Goal: Task Accomplishment & Management: Complete application form

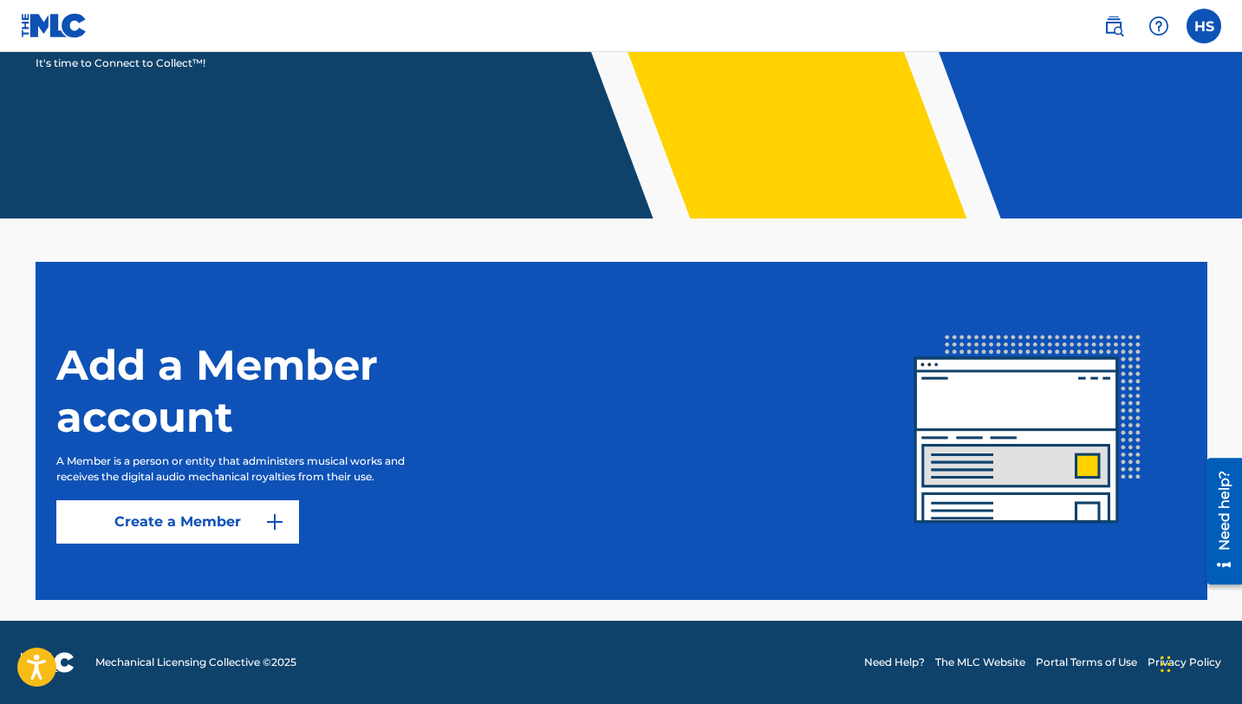
click at [230, 518] on link "Create a Member" at bounding box center [177, 521] width 243 height 43
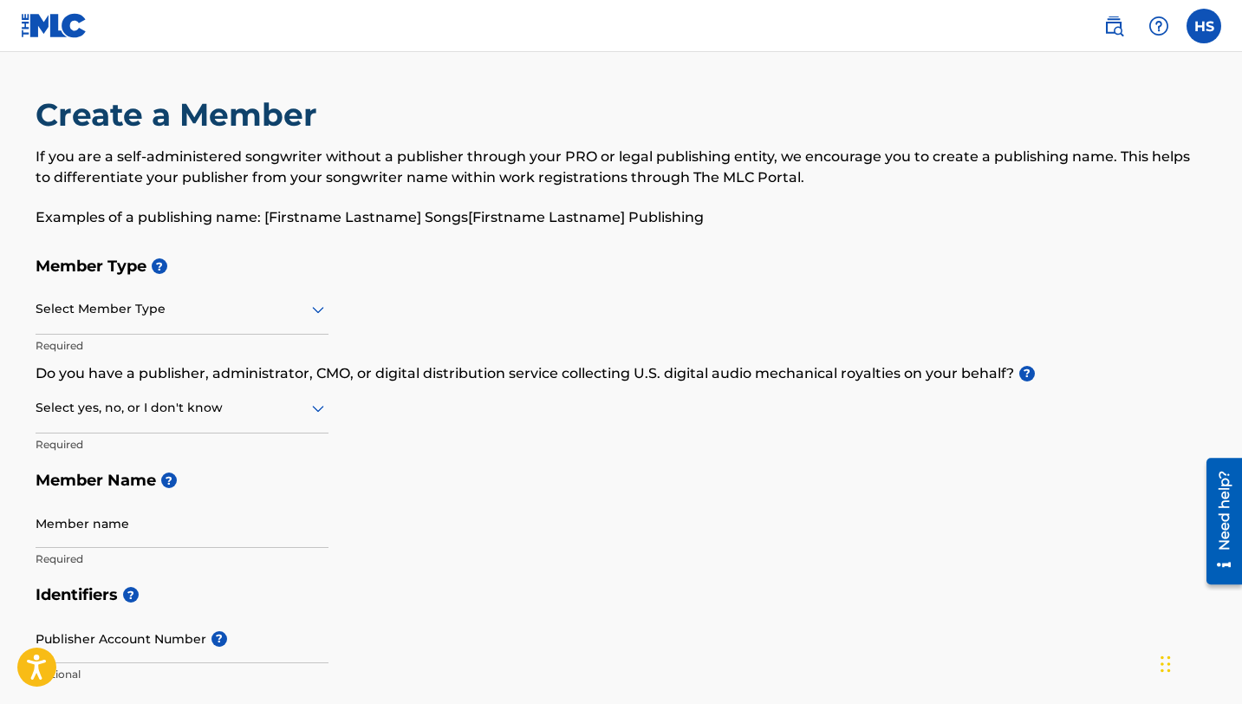
click at [317, 312] on icon at bounding box center [318, 310] width 12 height 7
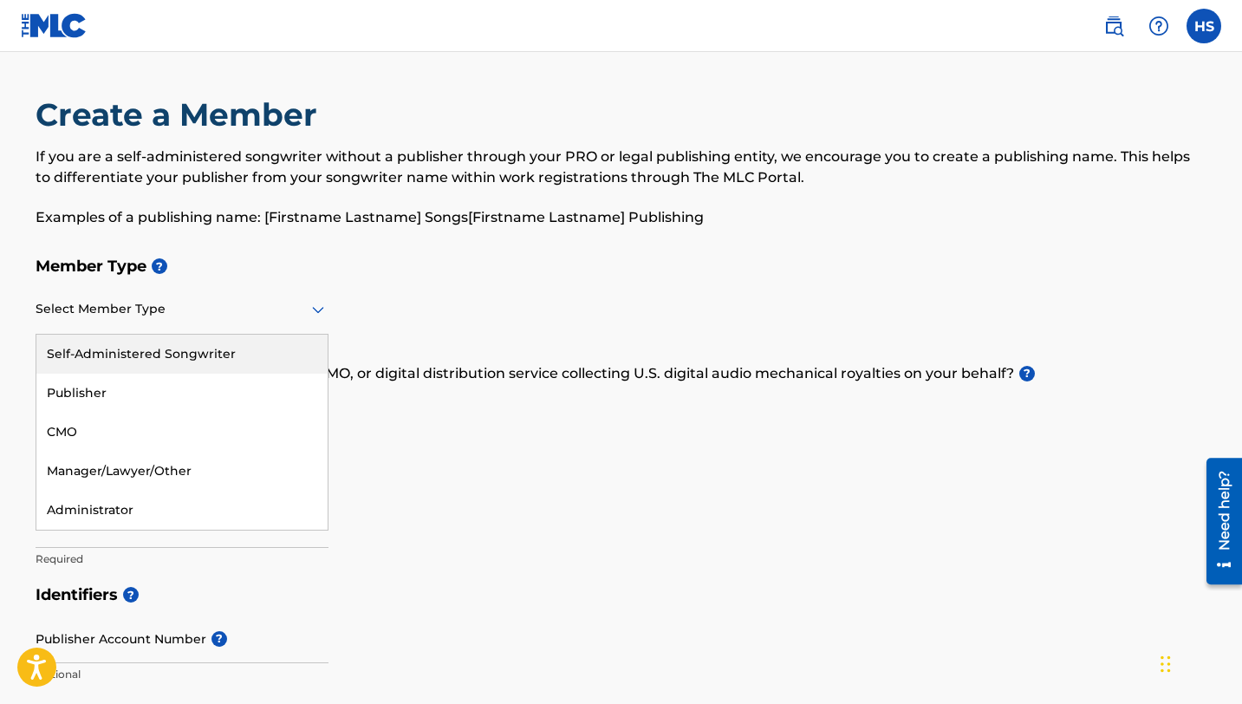
click at [260, 350] on div "Self-Administered Songwriter" at bounding box center [181, 354] width 291 height 39
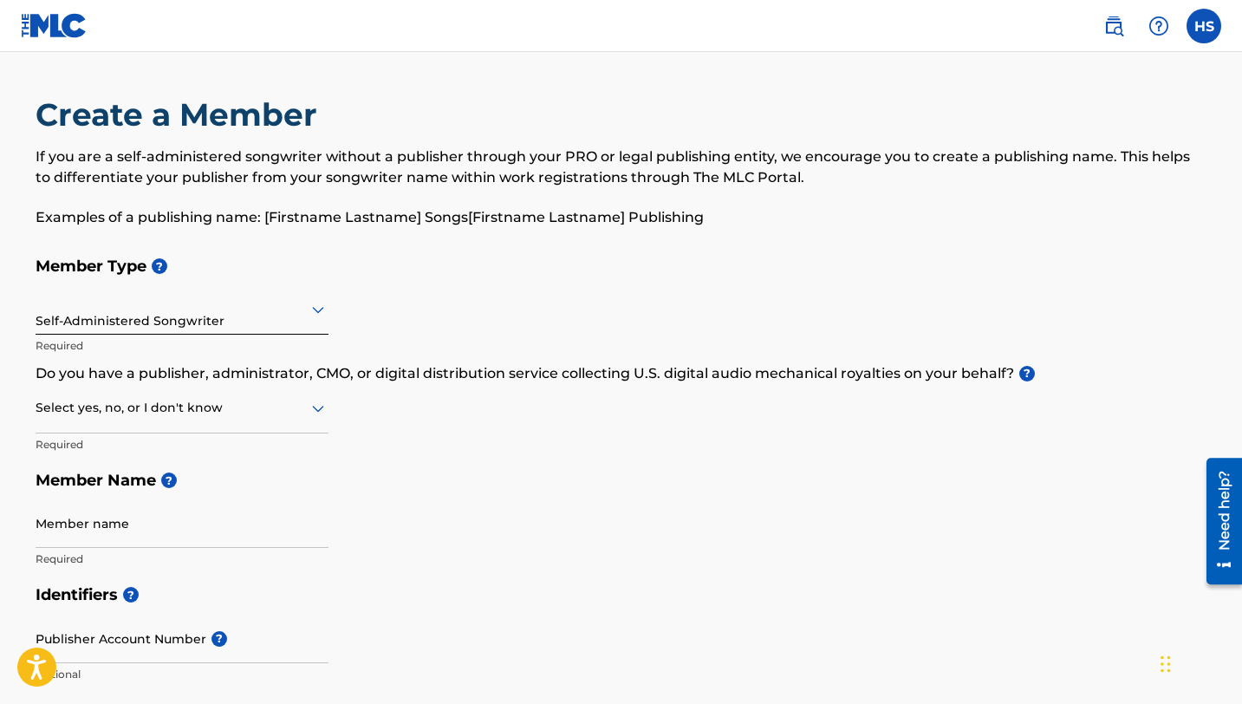
click at [314, 414] on icon at bounding box center [318, 408] width 21 height 21
click at [191, 485] on div "No" at bounding box center [181, 492] width 291 height 39
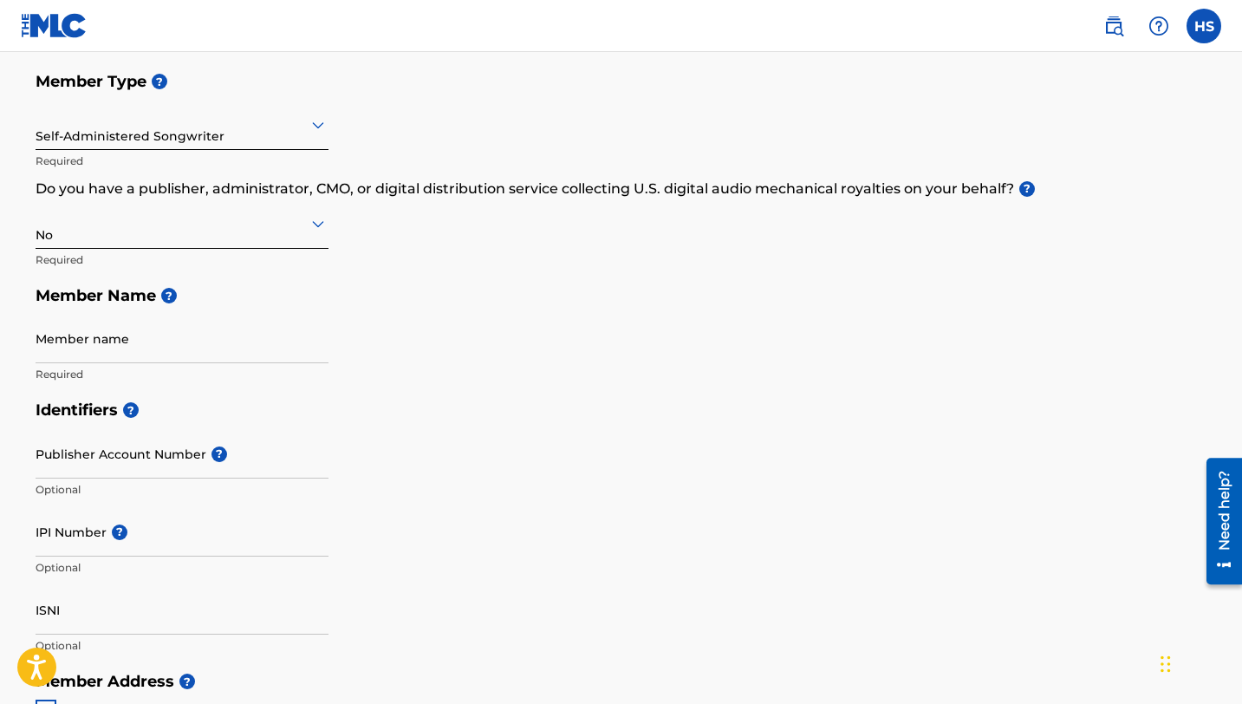
scroll to position [186, 0]
click at [73, 361] on input "Member name" at bounding box center [182, 337] width 293 height 49
type input "H SHORTER mUsIC"
click at [92, 550] on input "IPI Number ?" at bounding box center [182, 530] width 293 height 49
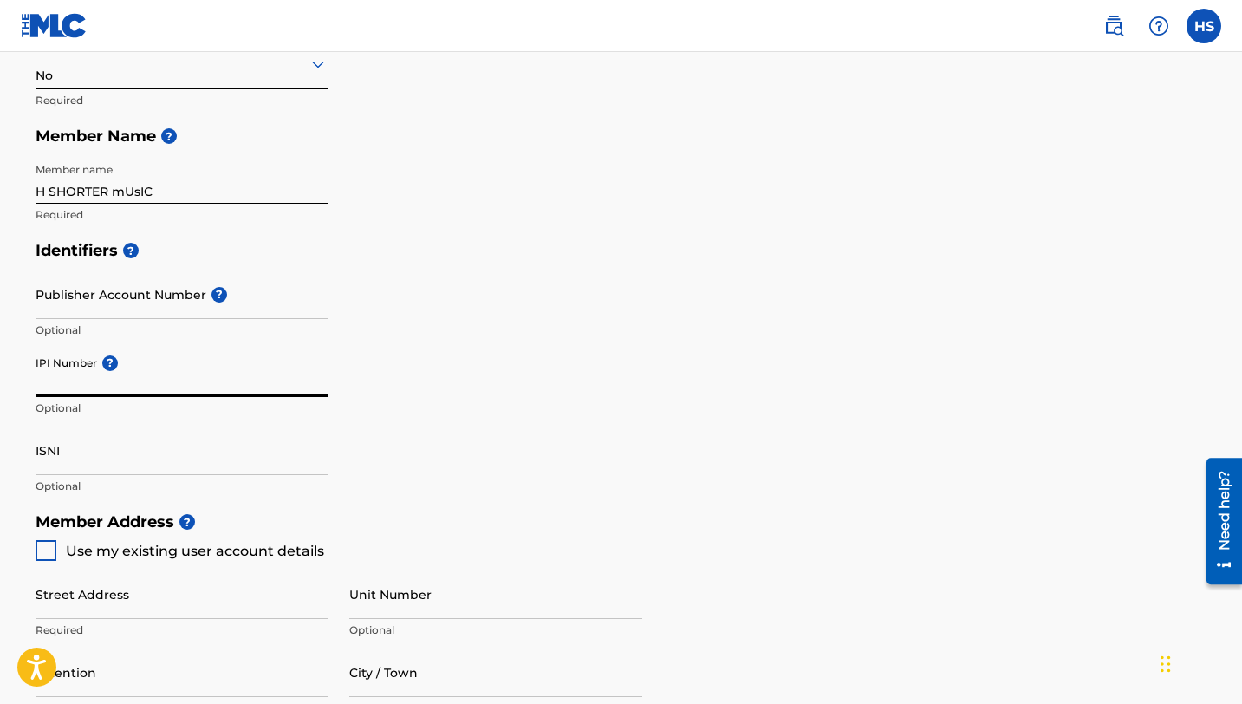
scroll to position [346, 0]
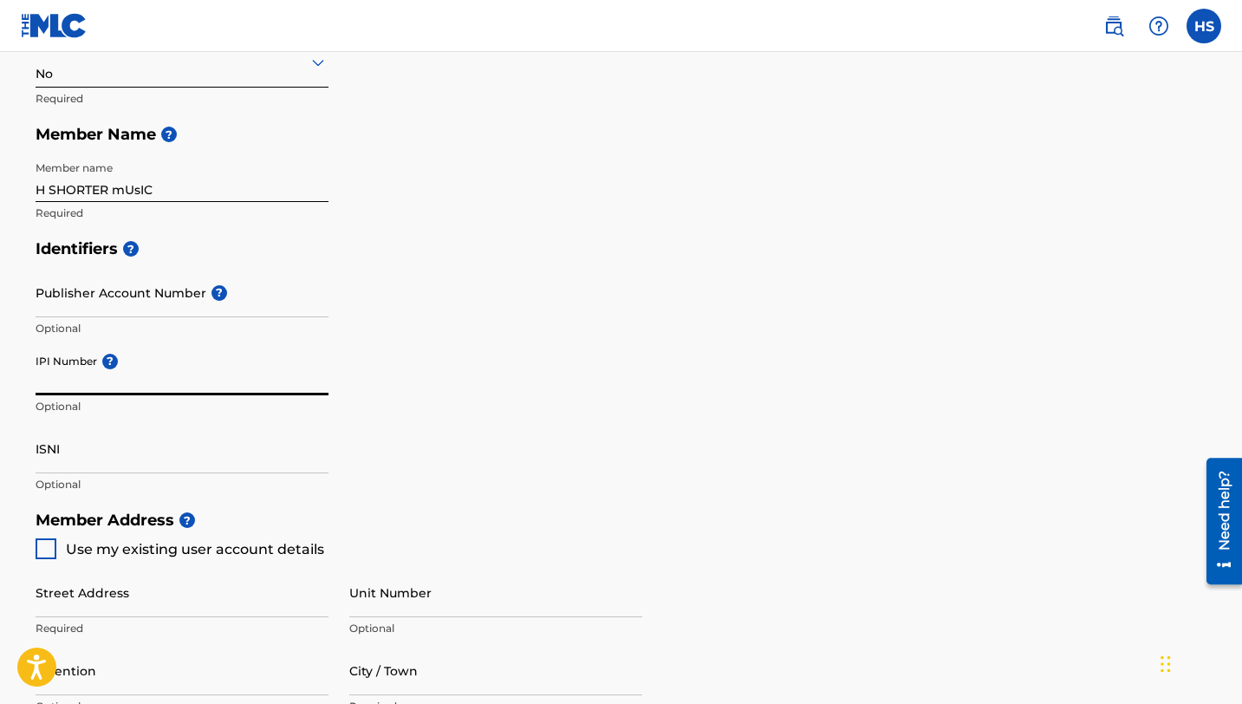
click at [49, 549] on div at bounding box center [46, 548] width 21 height 21
type input "[STREET_ADDRESS]"
type input "[GEOGRAPHIC_DATA]"
type input "90291"
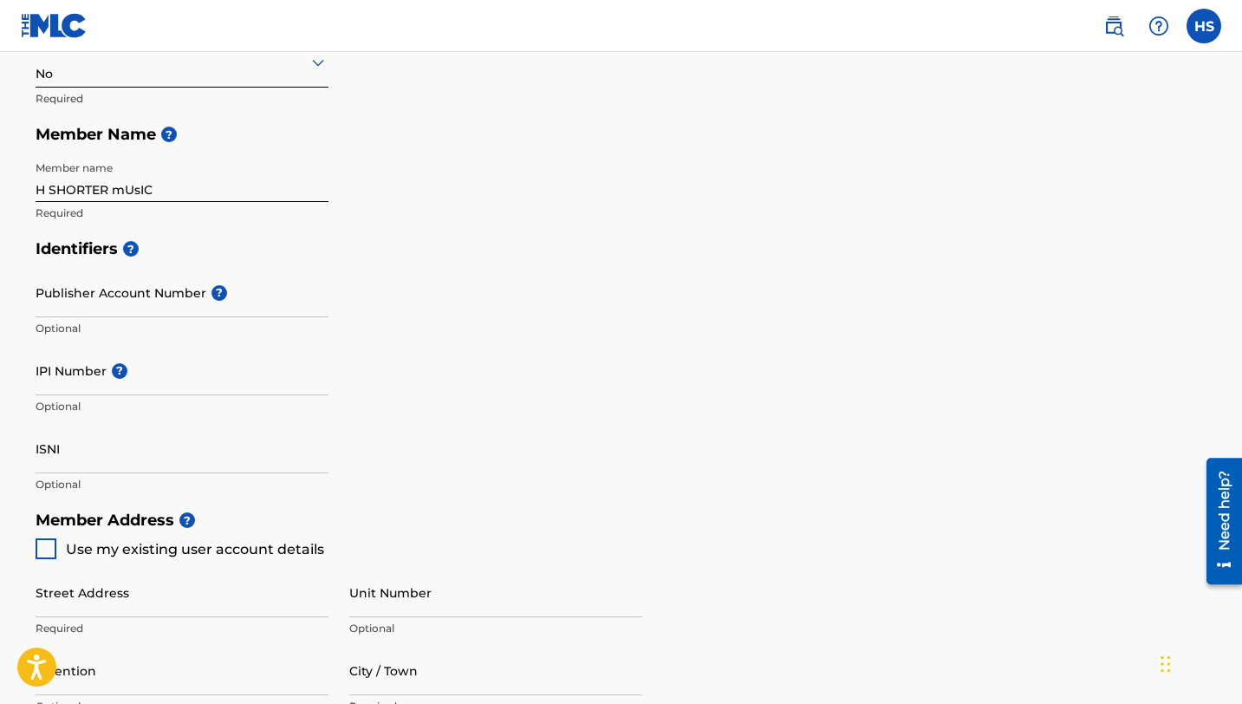
type input "310"
type input "9547897"
type input "[EMAIL_ADDRESS][DOMAIN_NAME]"
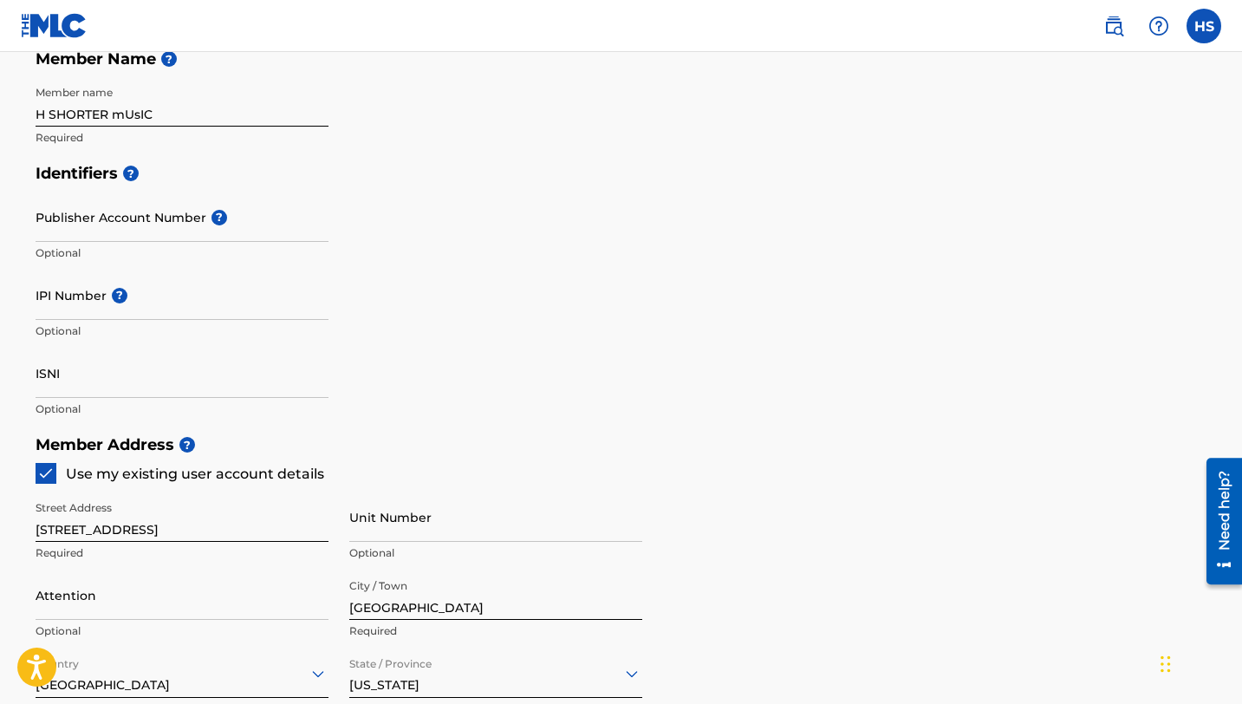
scroll to position [417, 0]
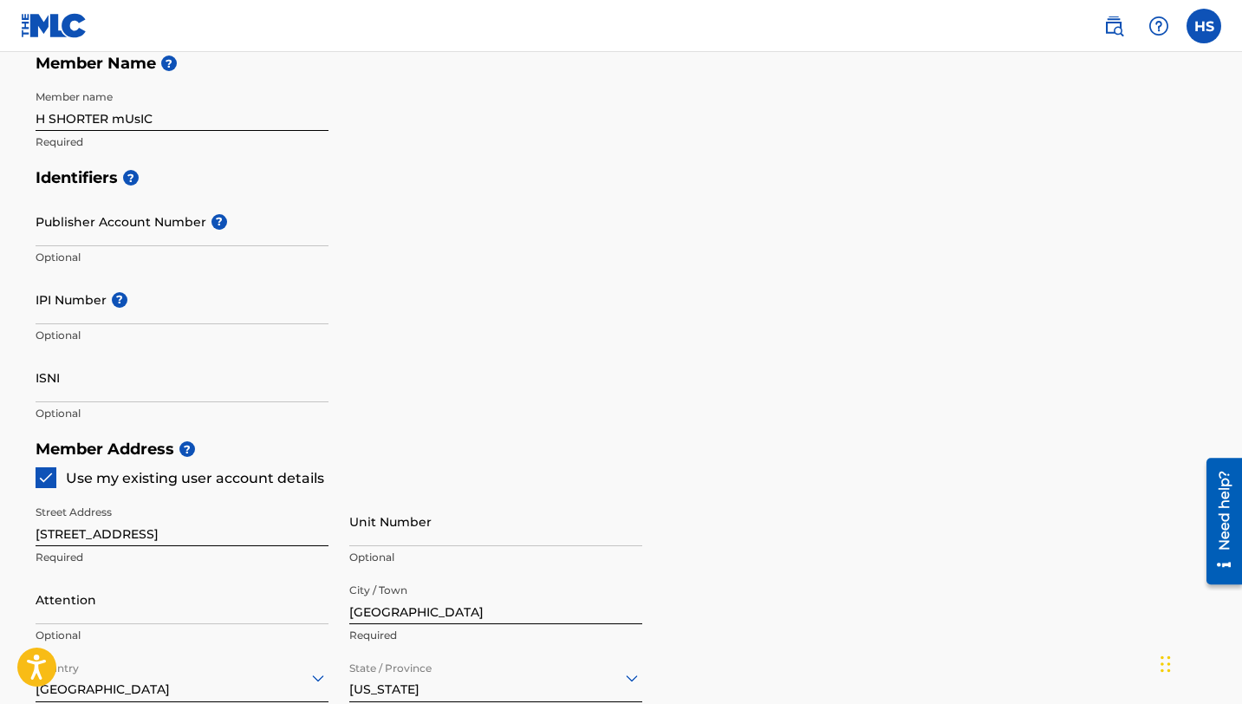
click at [41, 471] on img at bounding box center [45, 477] width 17 height 17
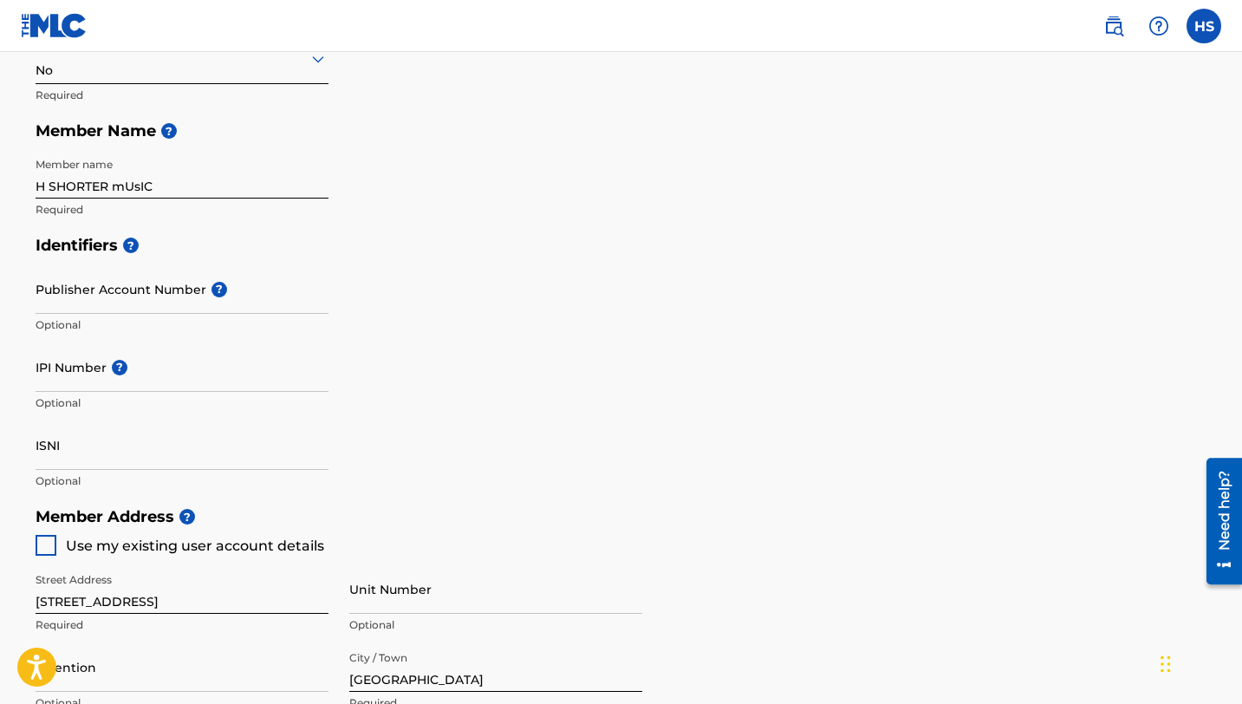
scroll to position [349, 0]
drag, startPoint x: 157, startPoint y: 190, endPoint x: 115, endPoint y: 186, distance: 41.8
click at [115, 186] on input "H SHORTER mUsIC" at bounding box center [182, 174] width 293 height 49
type input "H SHORTER MUSIC"
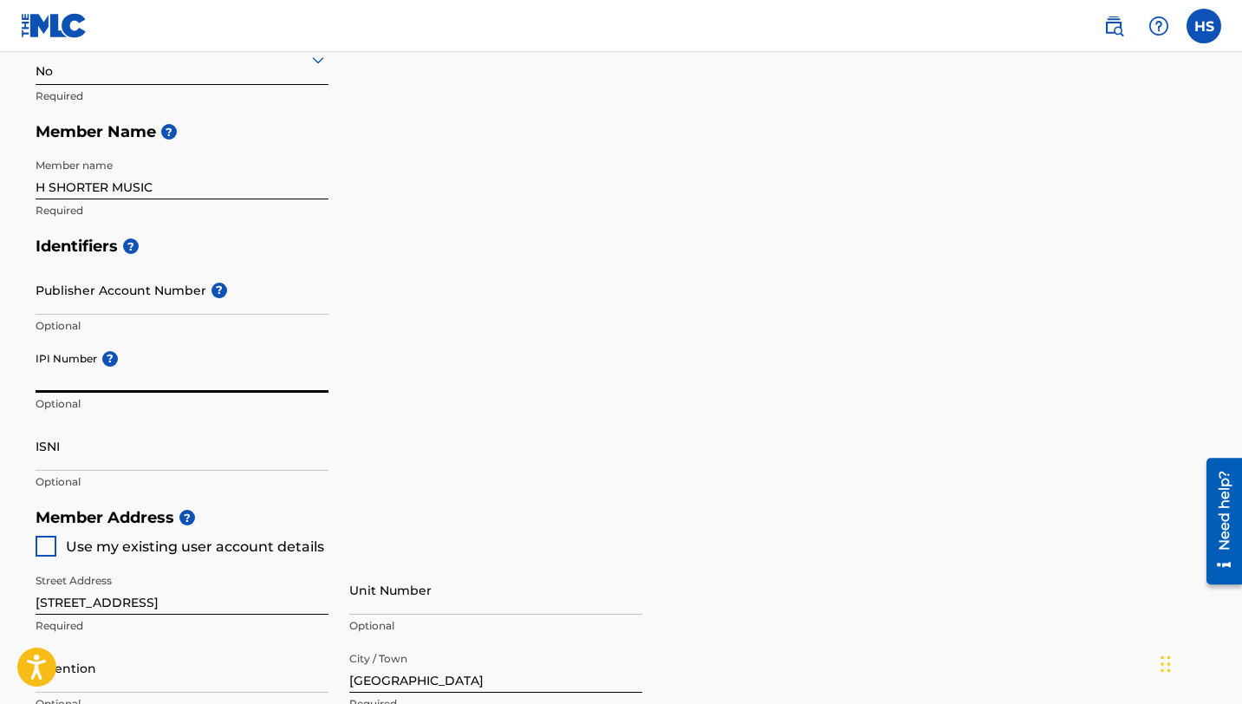
click at [94, 384] on input "IPI Number ?" at bounding box center [182, 367] width 293 height 49
type input "000854714"
click at [114, 434] on input "ISNI" at bounding box center [182, 445] width 293 height 49
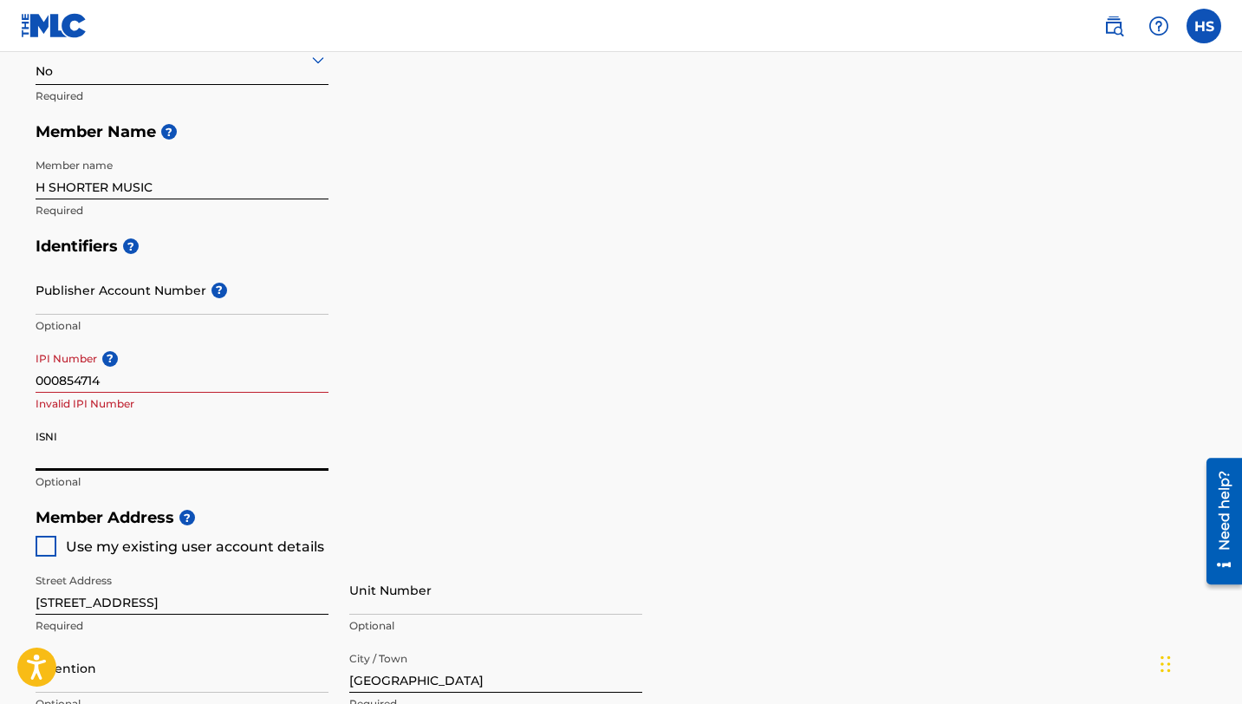
click at [125, 382] on input "000854714" at bounding box center [182, 367] width 293 height 49
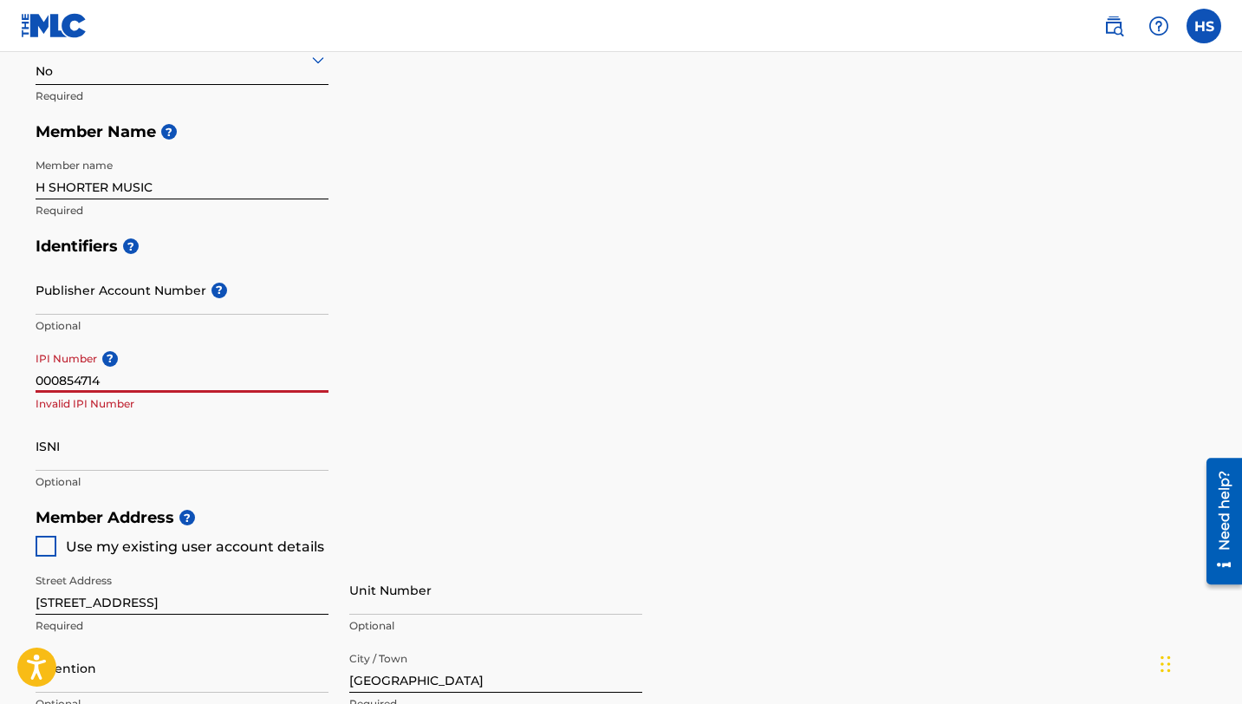
drag, startPoint x: 108, startPoint y: 386, endPoint x: 16, endPoint y: 383, distance: 91.1
click at [16, 383] on div "Create a Member If you are a self-administered songwriter without a publisher t…" at bounding box center [622, 439] width 1214 height 1384
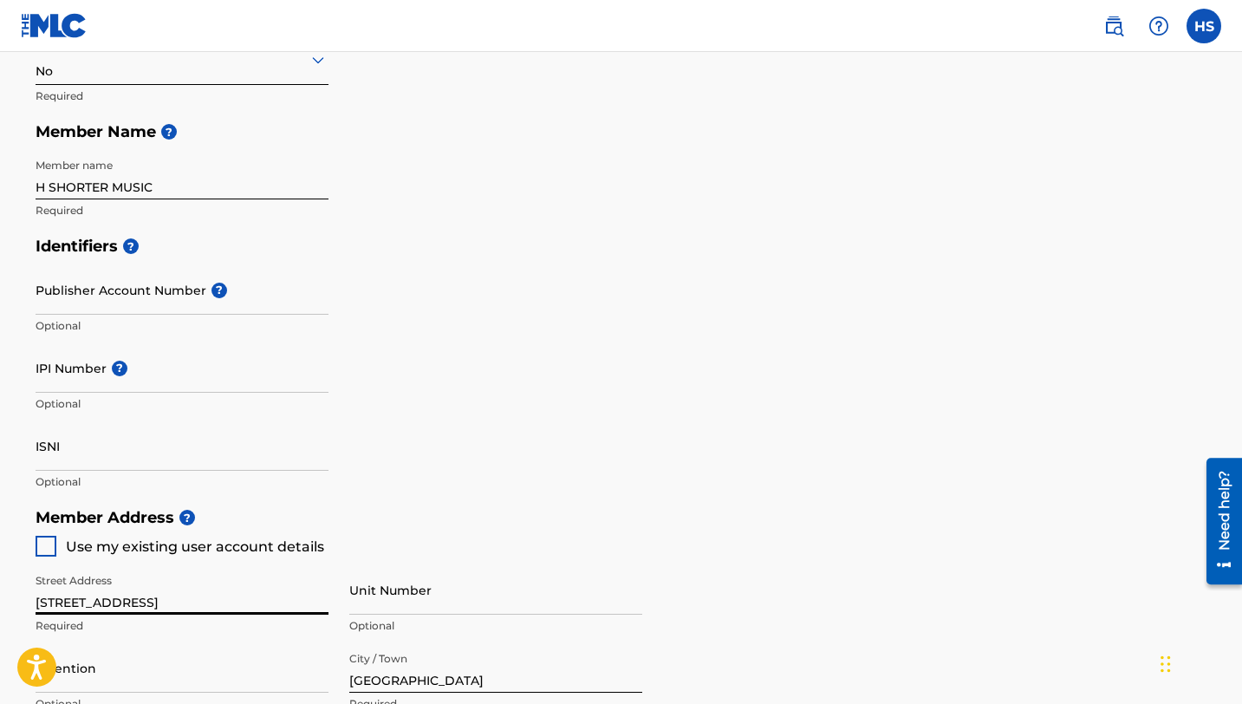
drag, startPoint x: 189, startPoint y: 611, endPoint x: 22, endPoint y: 594, distance: 168.2
click at [22, 594] on div "Create a Member If you are a self-administered songwriter without a publisher t…" at bounding box center [622, 439] width 1214 height 1384
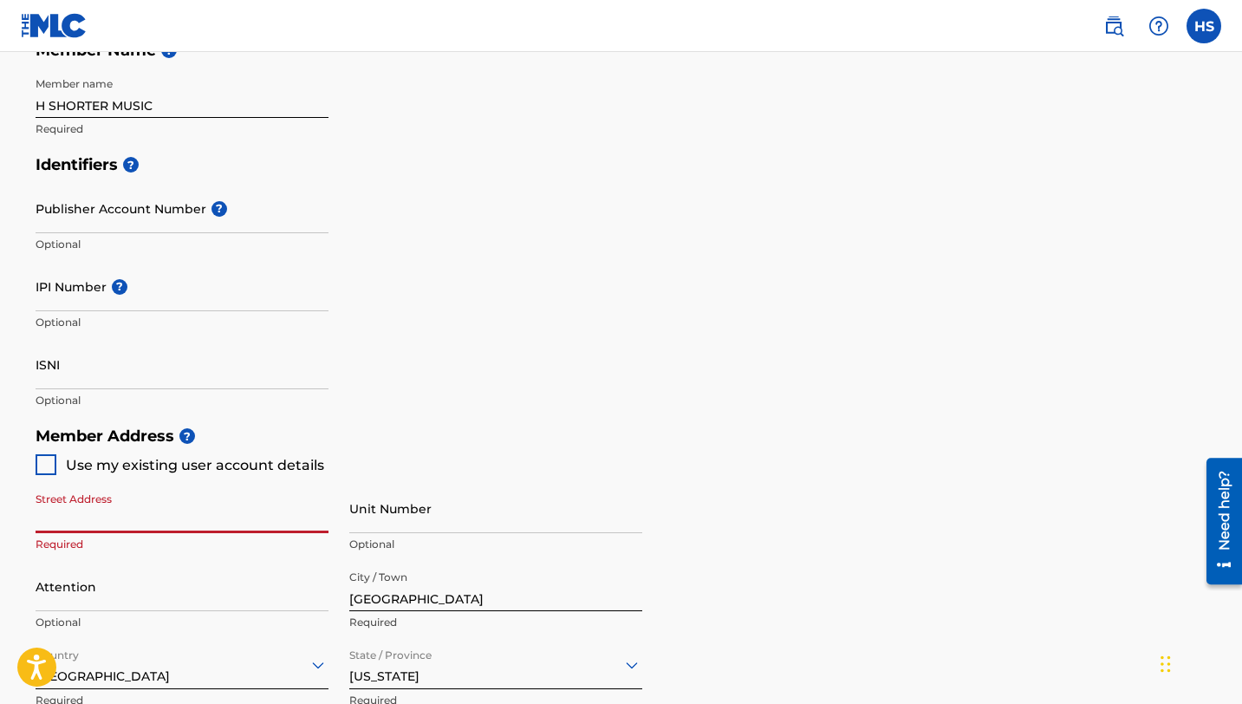
scroll to position [444, 0]
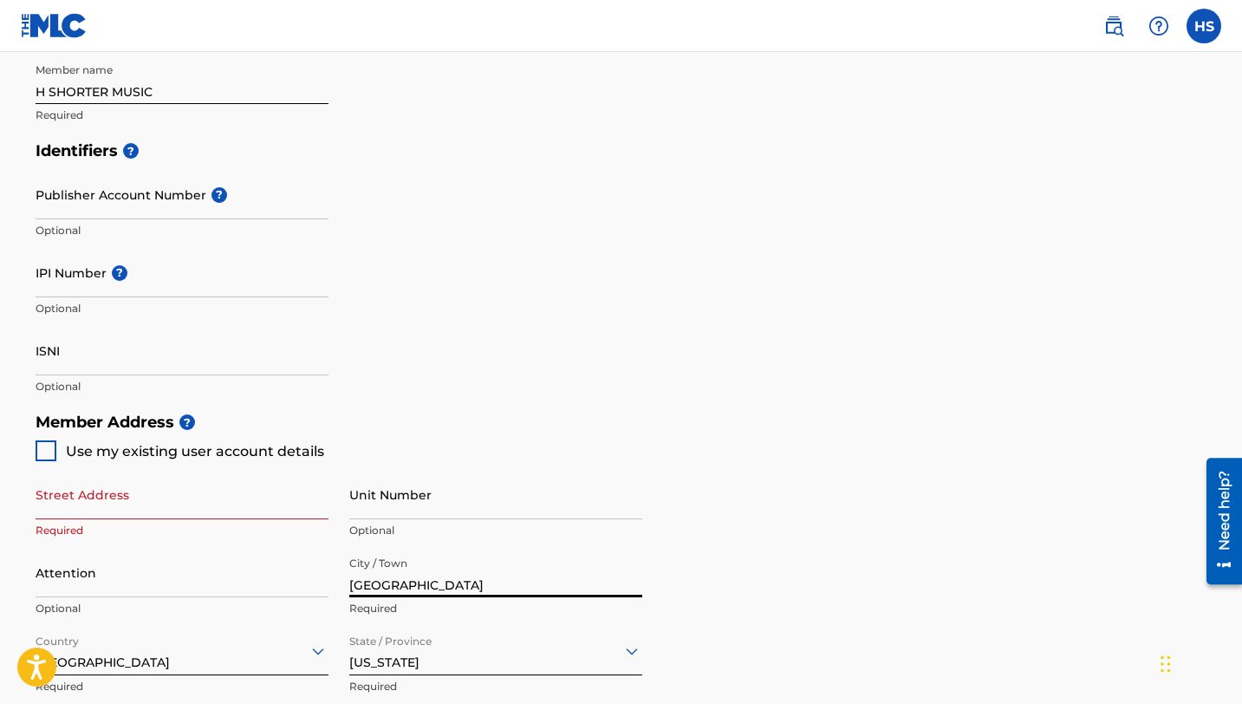
drag, startPoint x: 401, startPoint y: 585, endPoint x: 329, endPoint y: 589, distance: 72.0
click at [329, 589] on div "Street Address Required Unit Number Optional Attention Optional City / Town [GE…" at bounding box center [339, 625] width 607 height 329
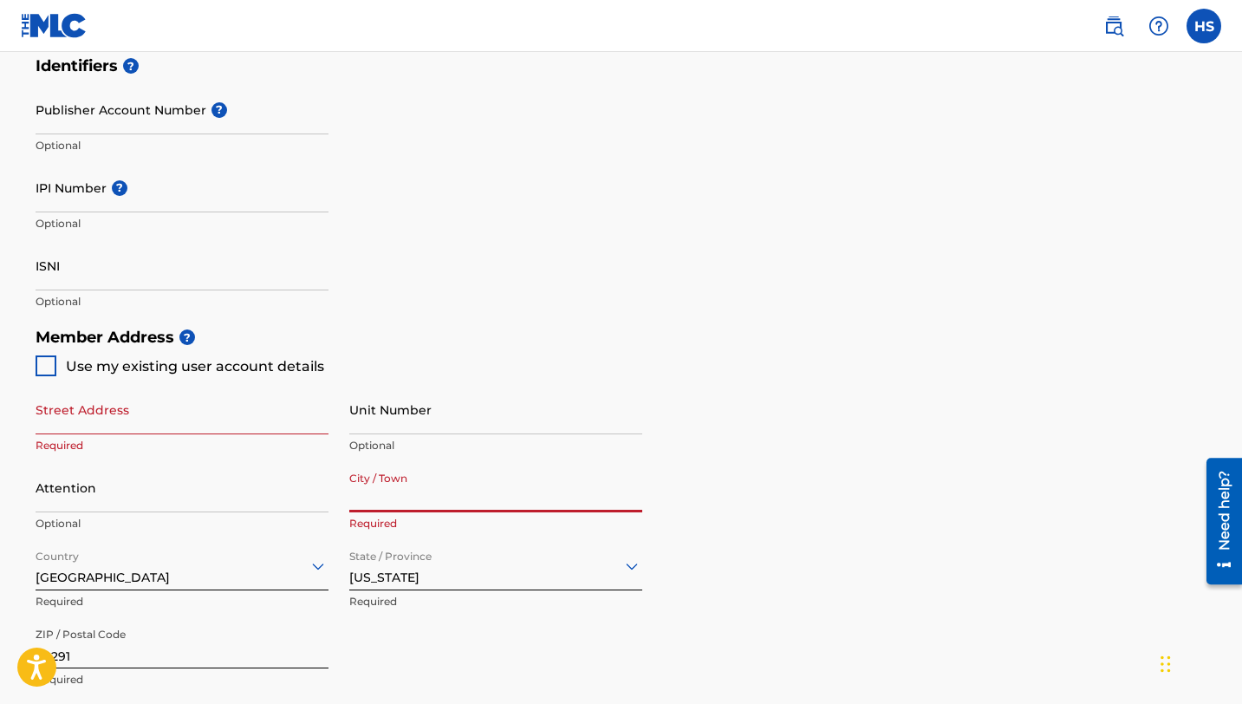
scroll to position [532, 0]
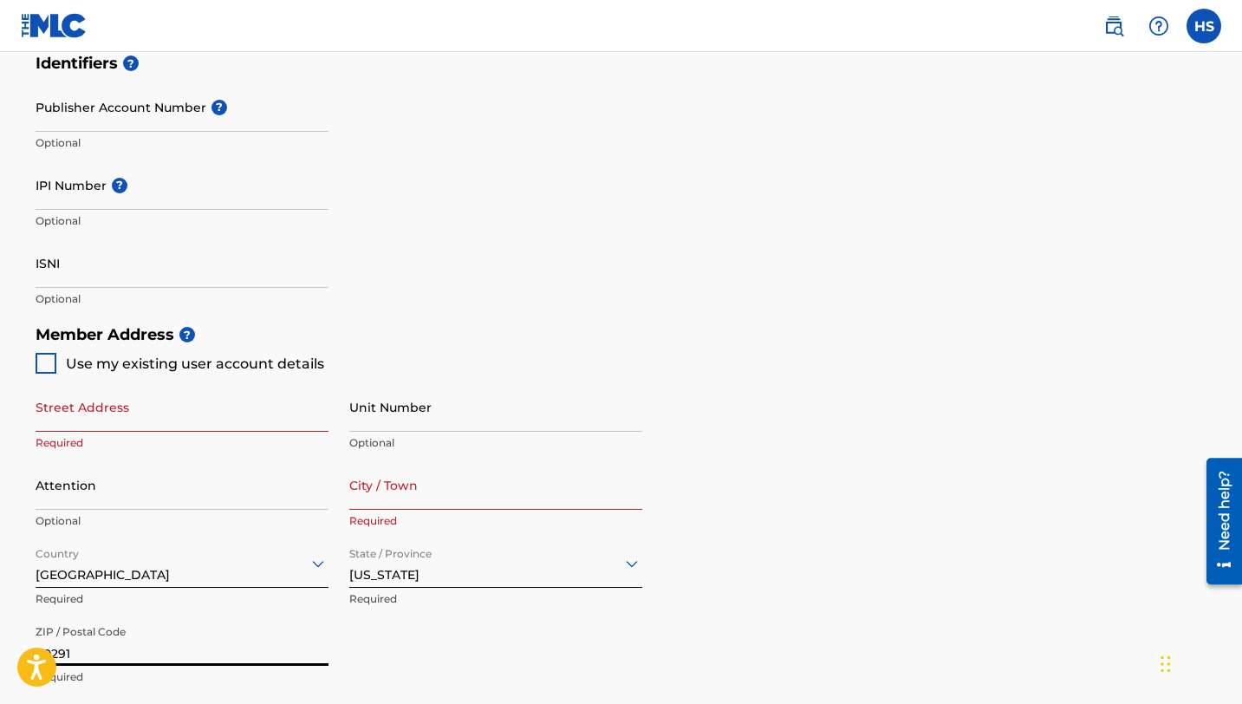
drag, startPoint x: 75, startPoint y: 649, endPoint x: 19, endPoint y: 646, distance: 55.6
click at [19, 646] on div "Create a Member If you are a self-administered songwriter without a publisher t…" at bounding box center [622, 256] width 1214 height 1384
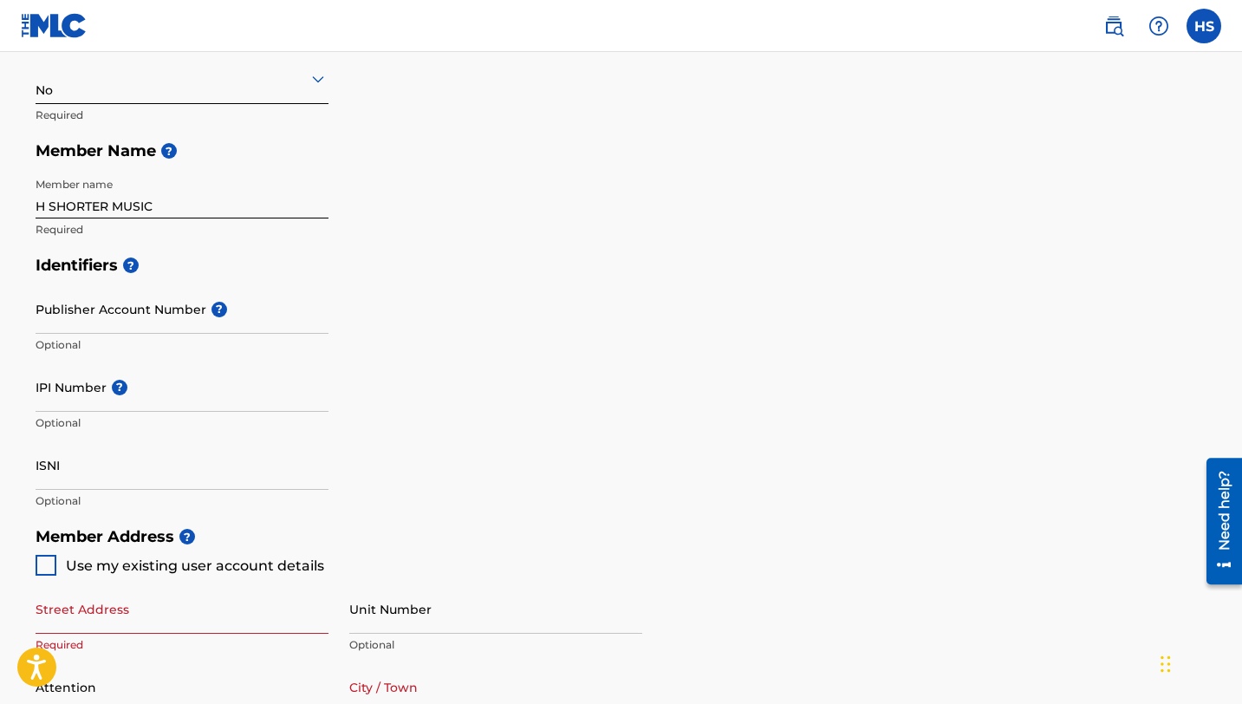
scroll to position [328, 0]
click at [100, 402] on input "IPI Number ?" at bounding box center [182, 388] width 293 height 49
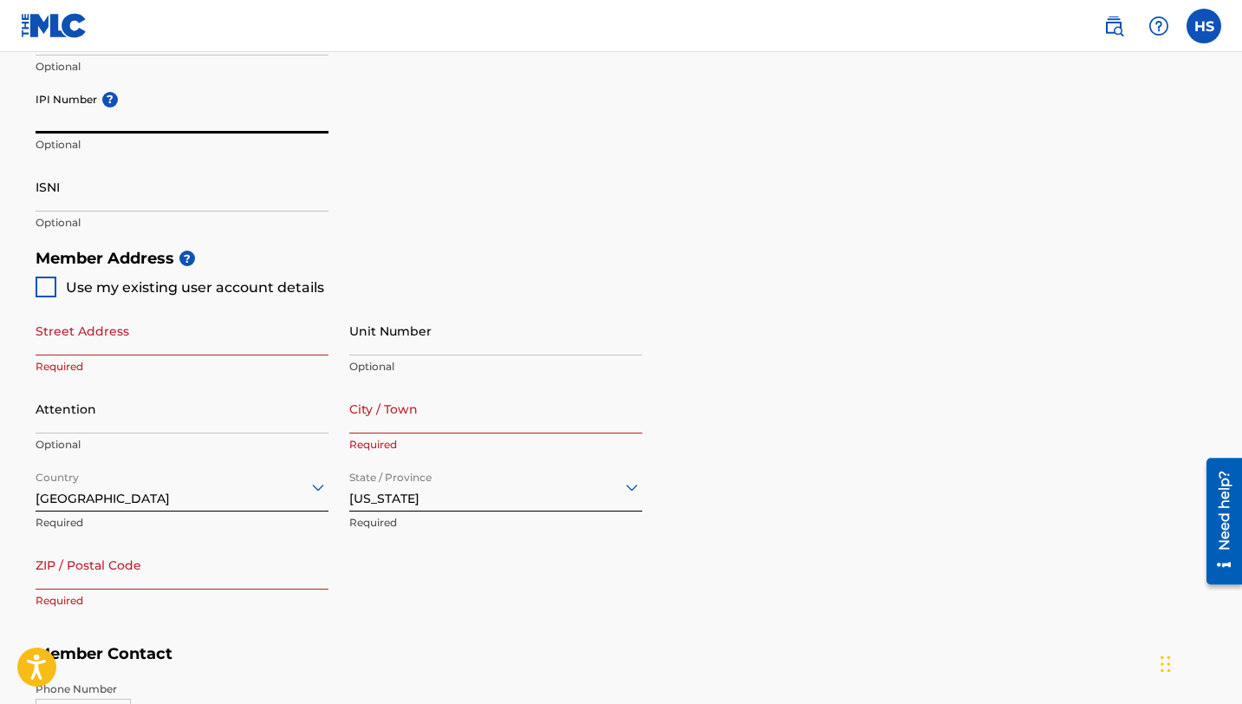
scroll to position [606, 0]
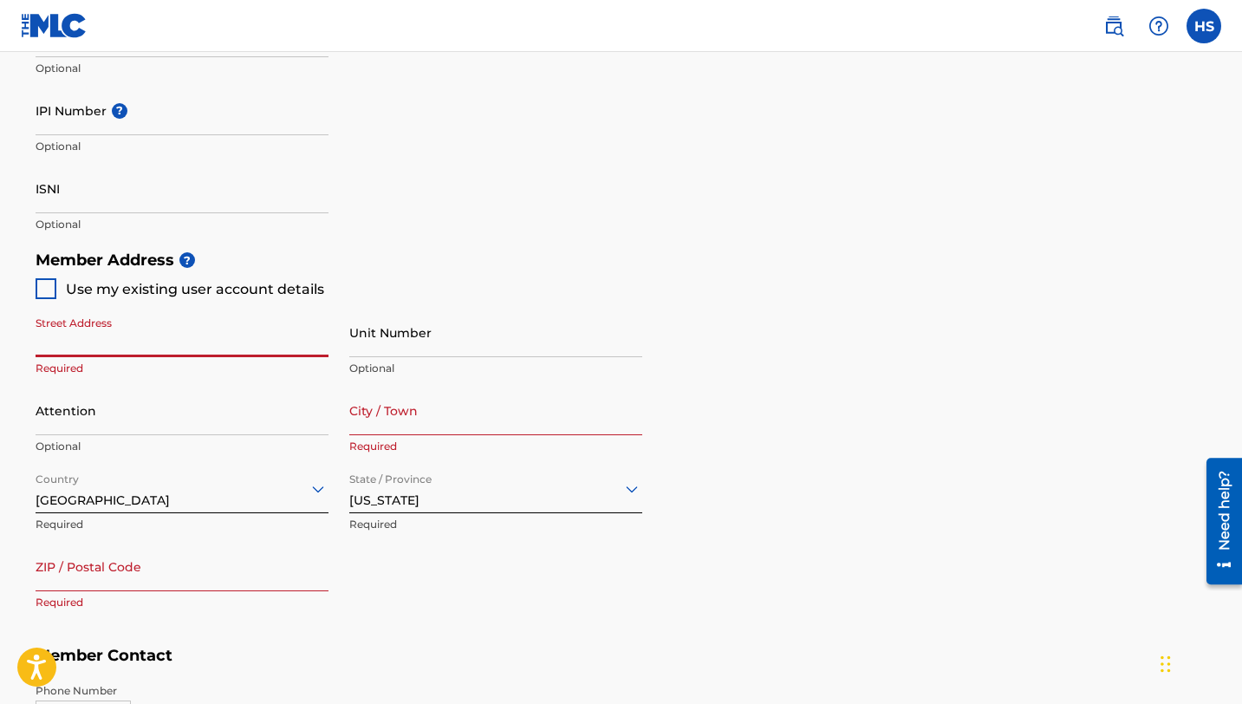
click at [92, 351] on input "Street Address" at bounding box center [182, 332] width 293 height 49
click at [233, 232] on p "Optional" at bounding box center [182, 225] width 293 height 16
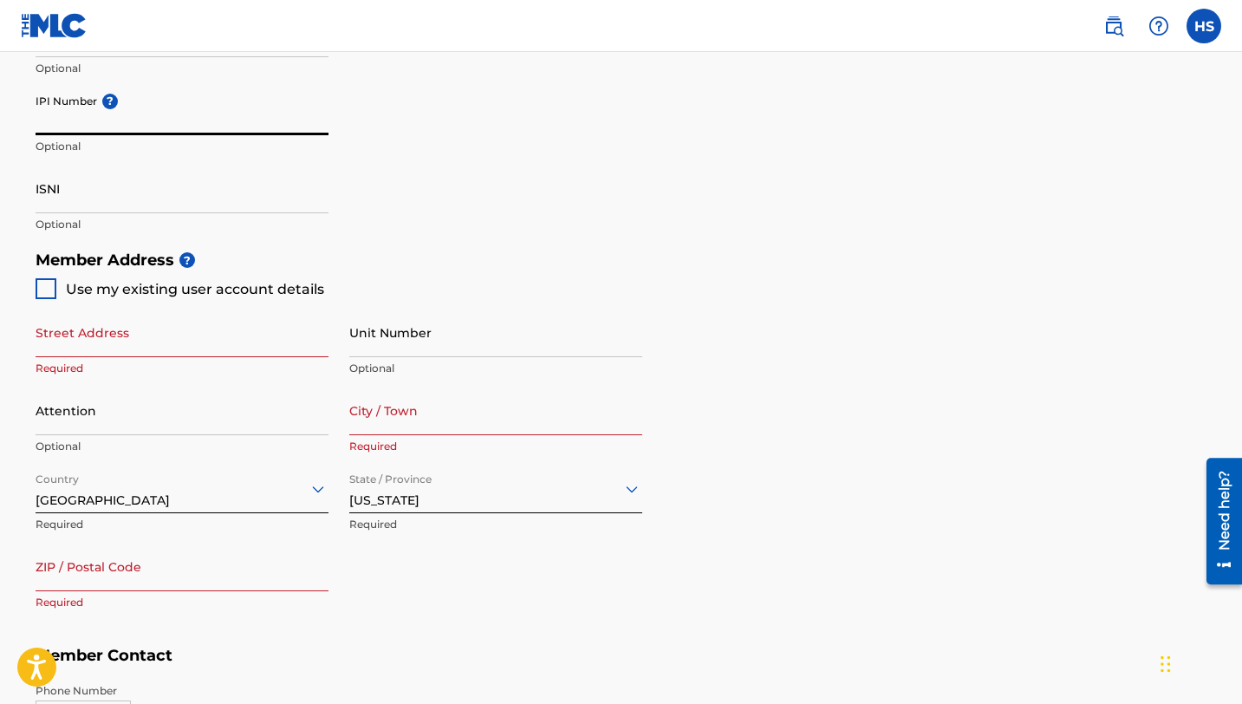
click at [76, 121] on input "IPI Number ?" at bounding box center [182, 110] width 293 height 49
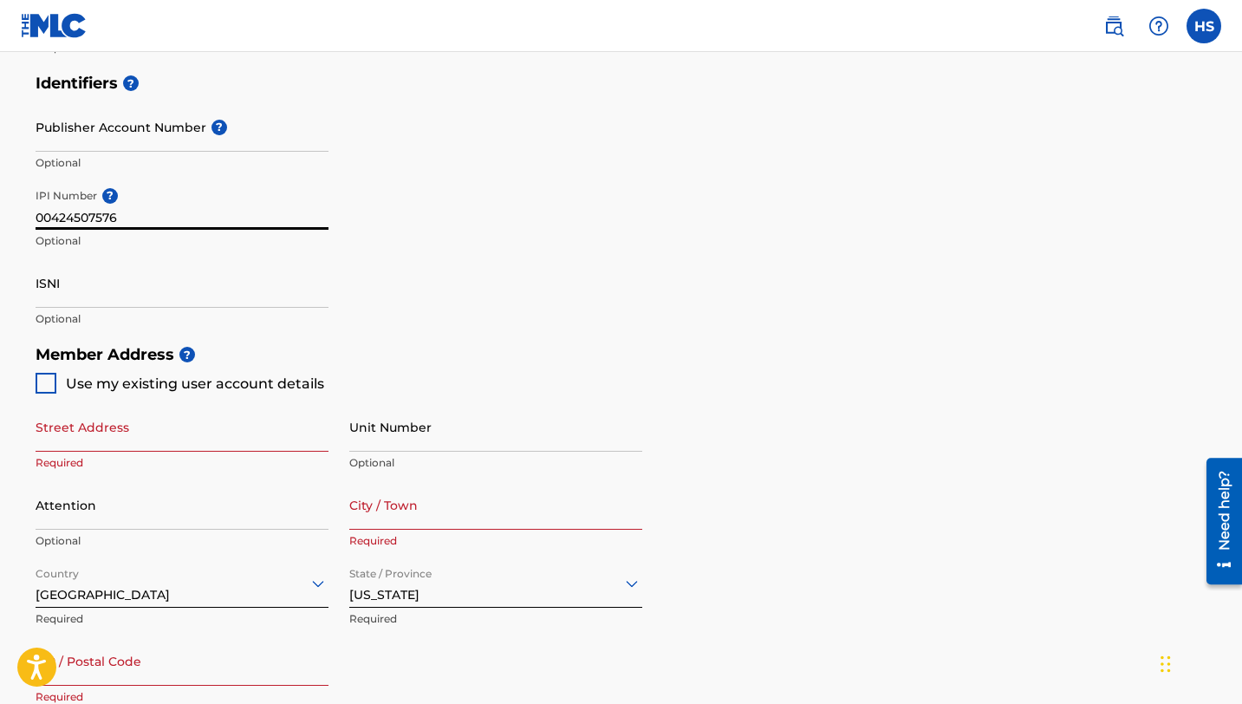
scroll to position [519, 0]
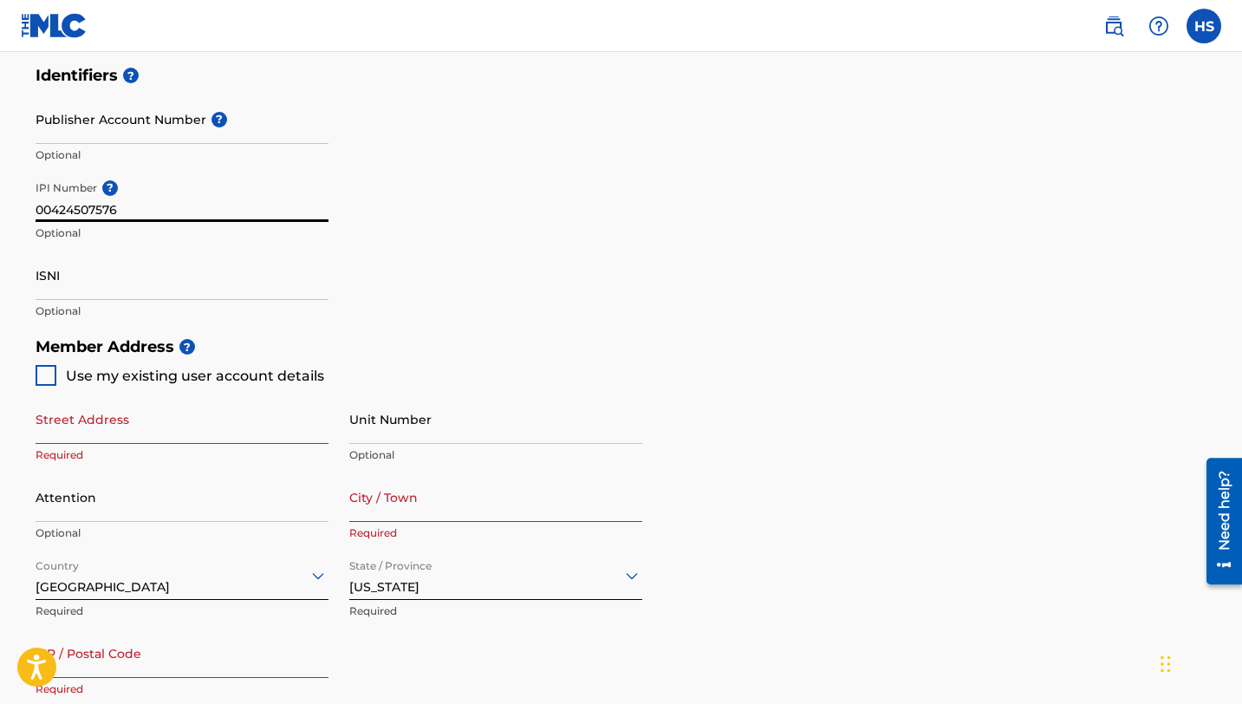
type input "00424507576"
click at [141, 431] on input "Street Address" at bounding box center [182, 419] width 293 height 49
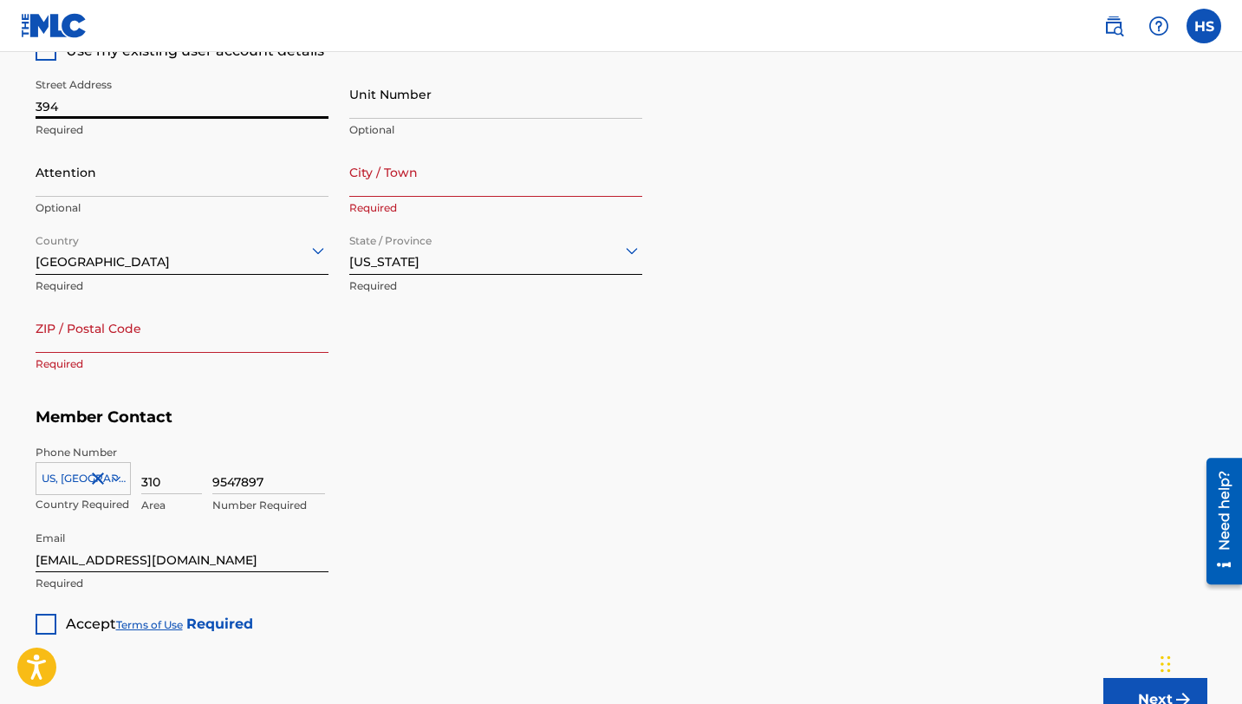
scroll to position [851, 0]
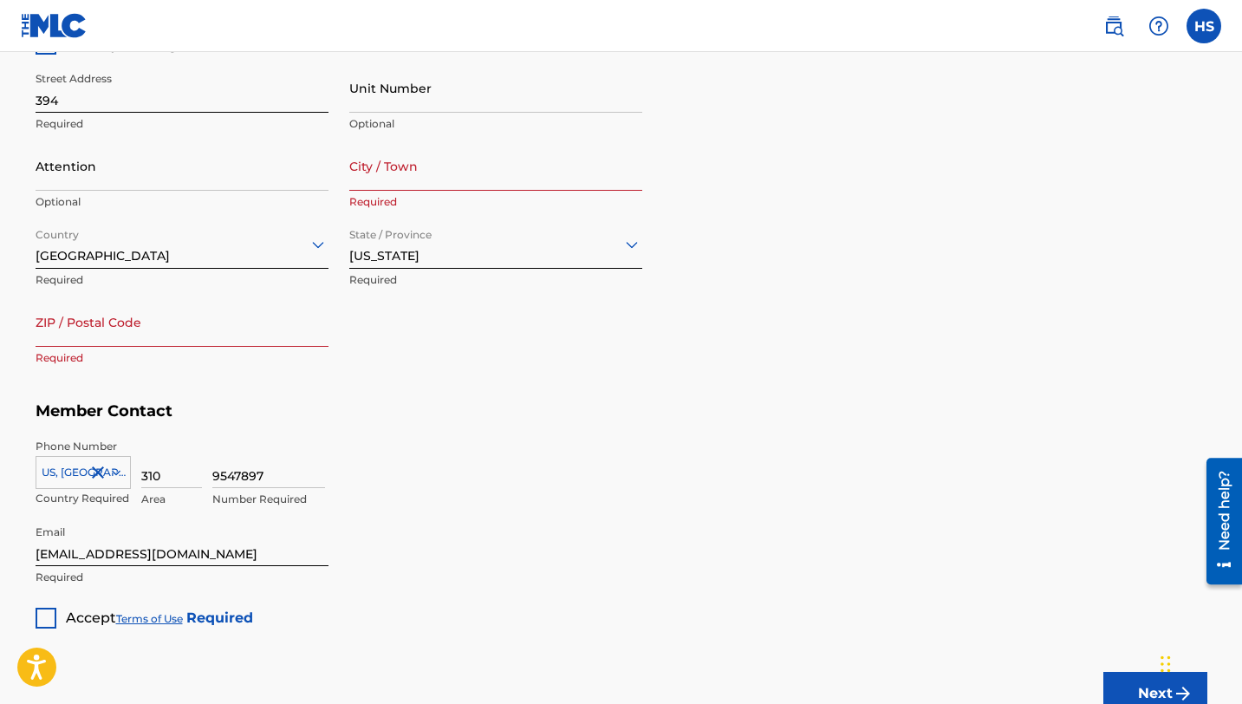
click at [36, 620] on div at bounding box center [46, 618] width 21 height 21
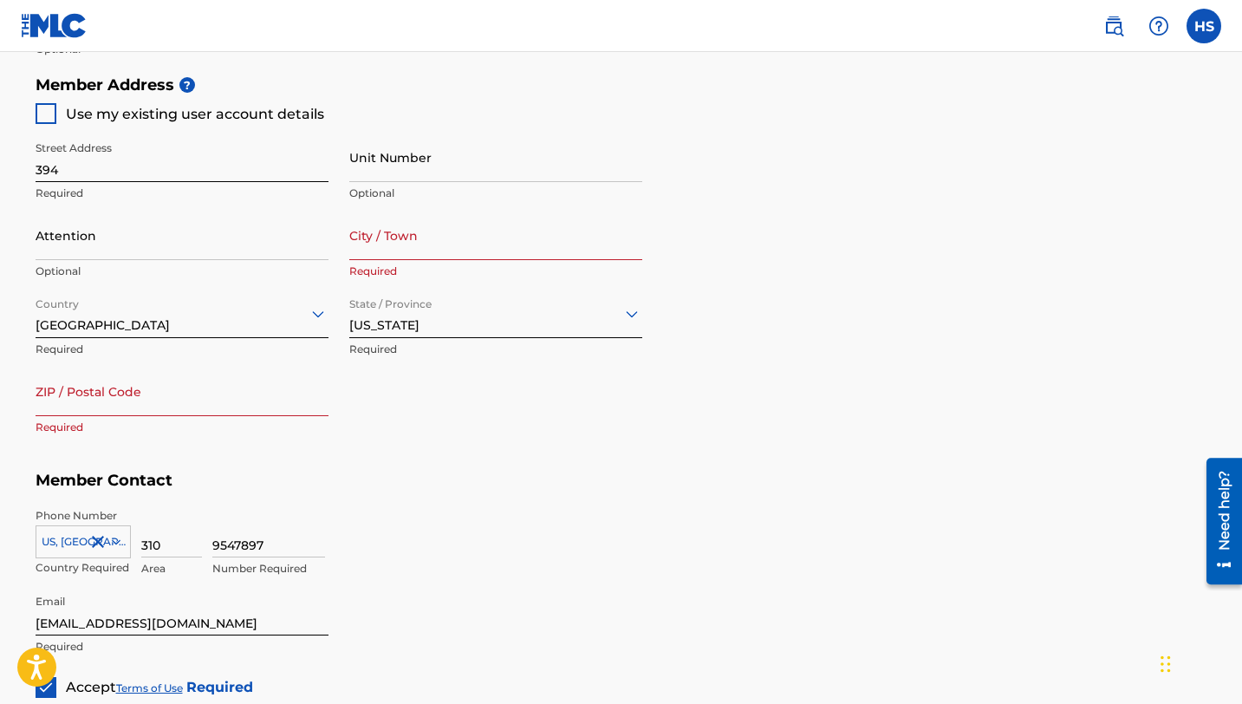
scroll to position [780, 0]
click at [83, 173] on input "394" at bounding box center [182, 158] width 293 height 49
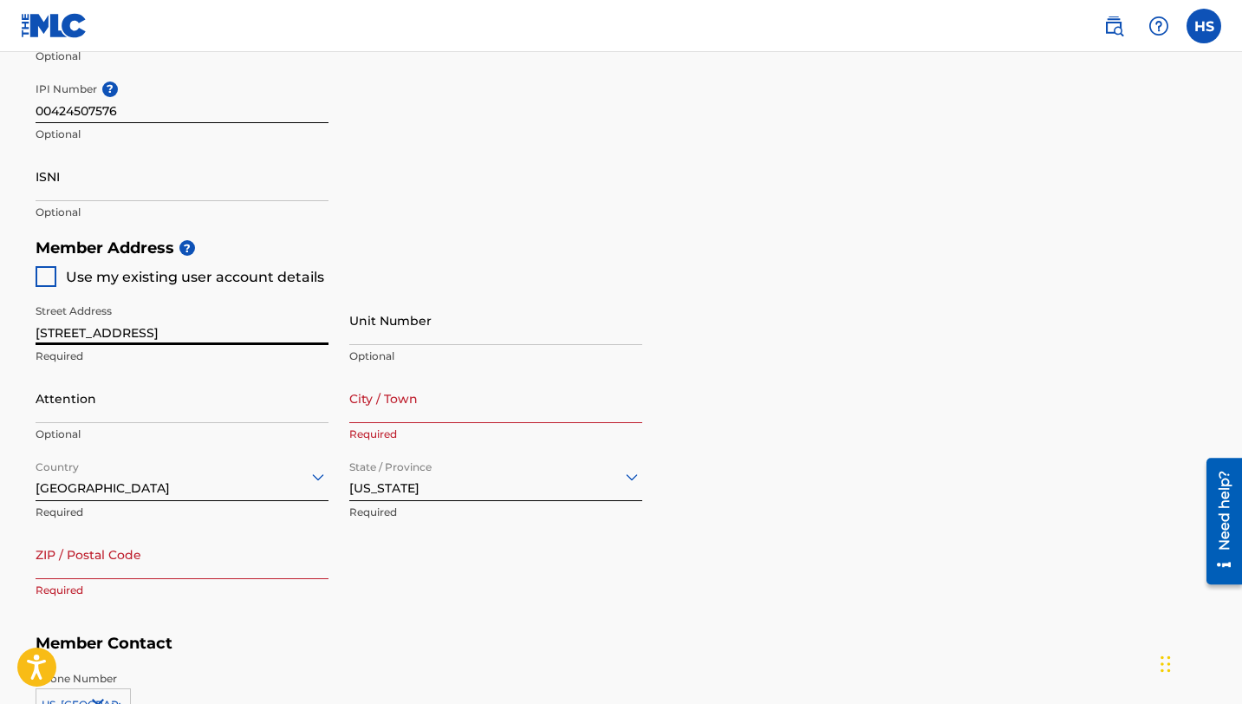
scroll to position [624, 0]
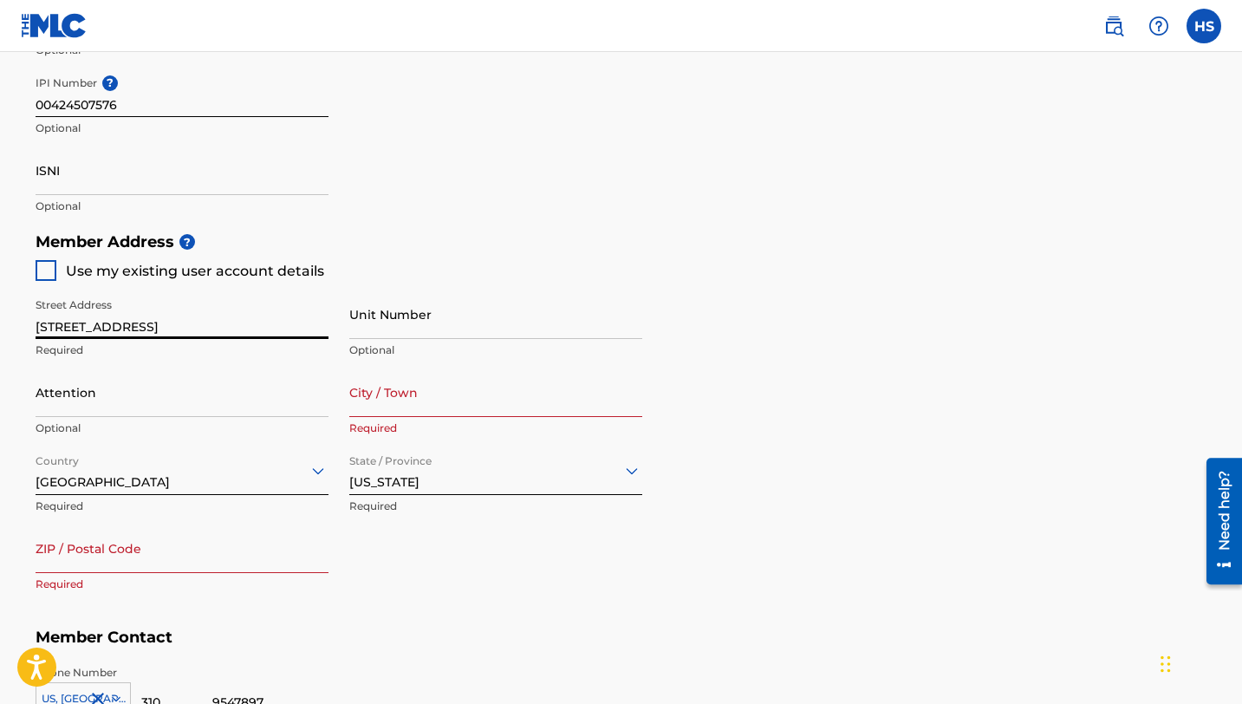
type input "[STREET_ADDRESS]"
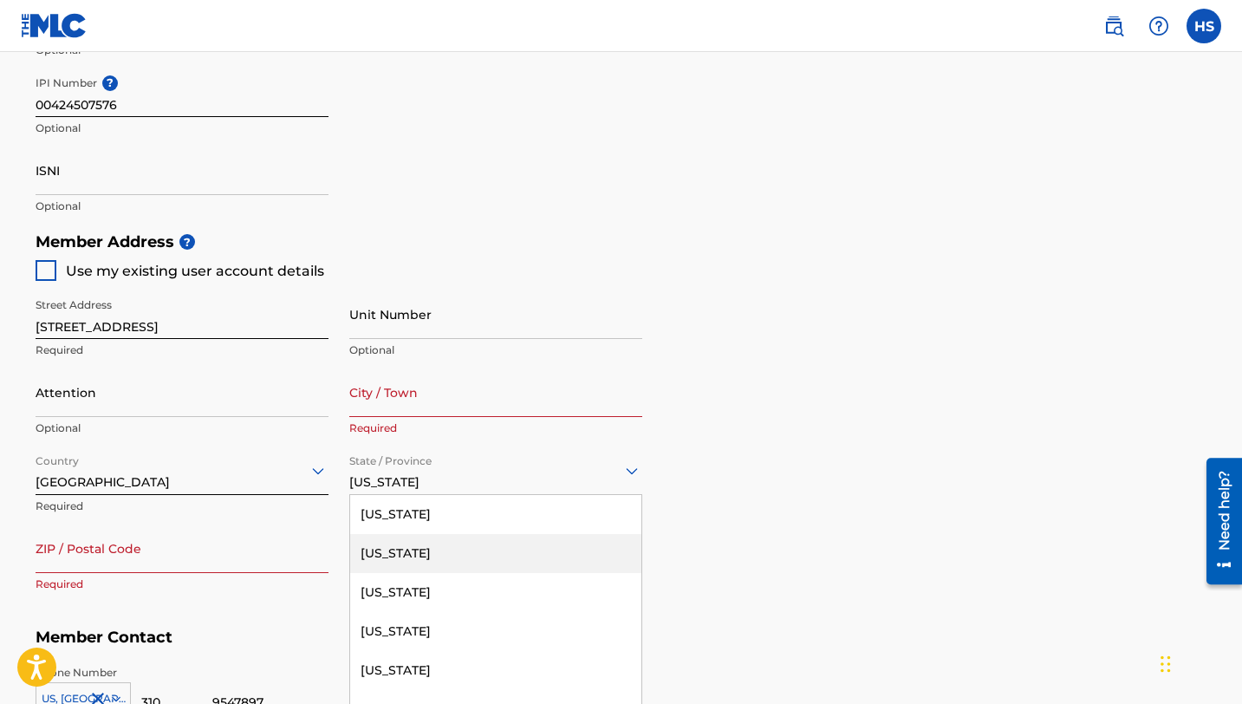
click at [471, 482] on div "[US_STATE], 2 of 57. 57 results available. Use Up and Down to choose options, p…" at bounding box center [495, 470] width 293 height 49
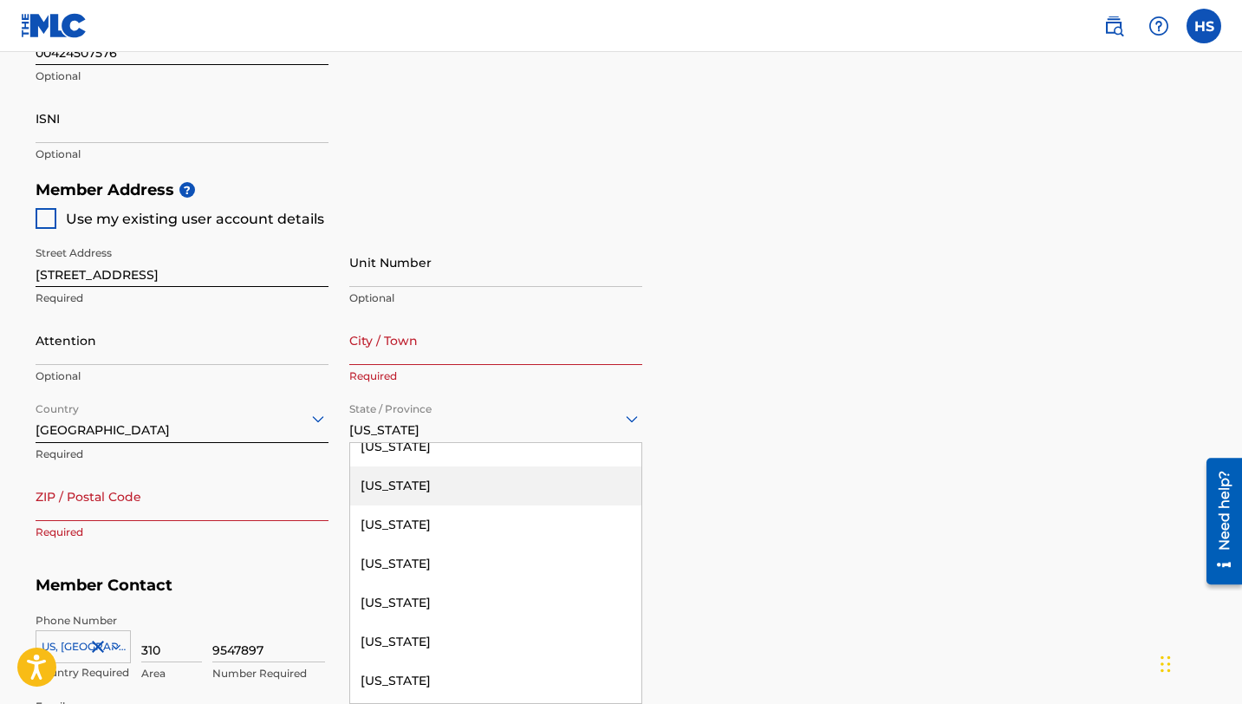
scroll to position [446, 0]
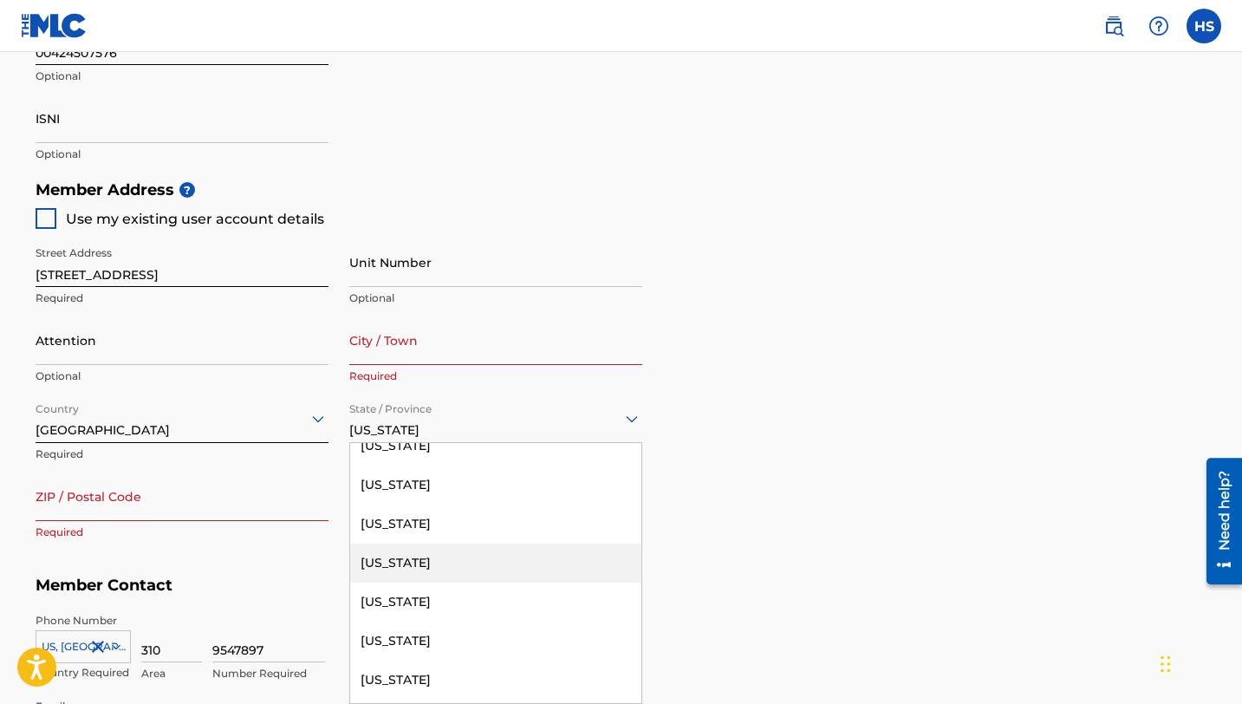
click at [414, 561] on div "[US_STATE]" at bounding box center [495, 563] width 291 height 39
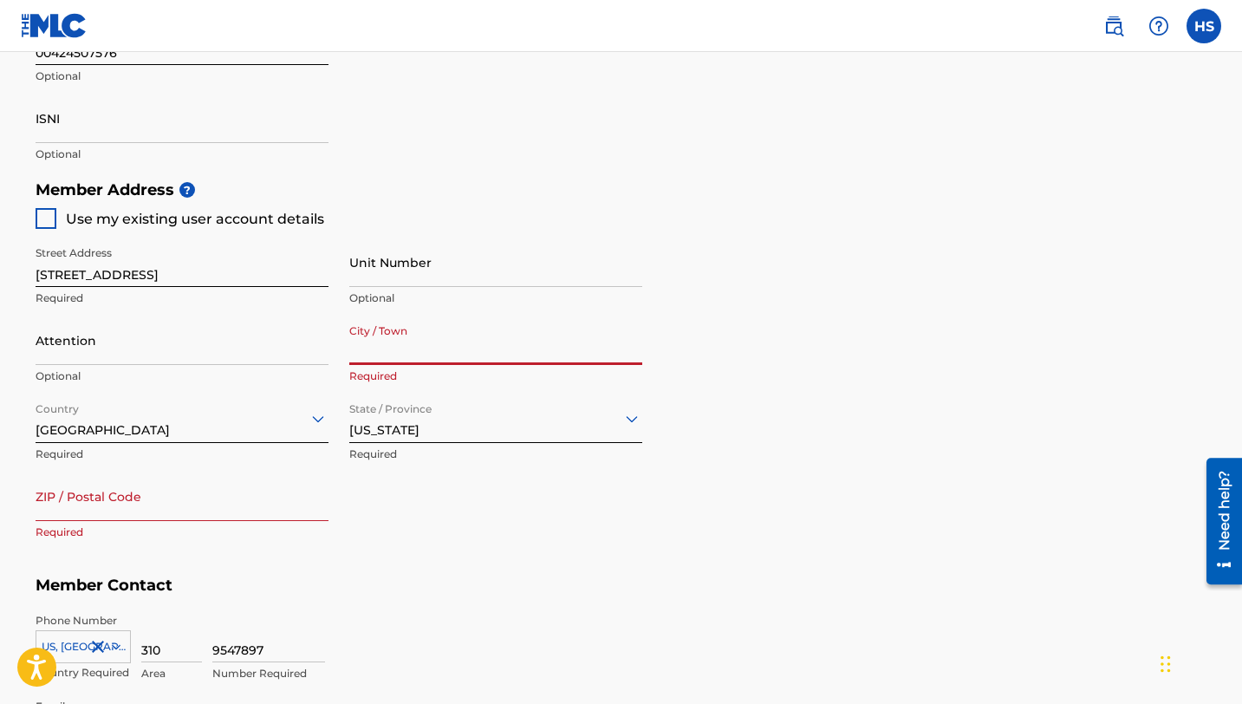
click at [377, 362] on input "City / Town" at bounding box center [495, 340] width 293 height 49
type input "[GEOGRAPHIC_DATA]"
click at [108, 518] on input "ZIP / Postal Code" at bounding box center [182, 496] width 293 height 49
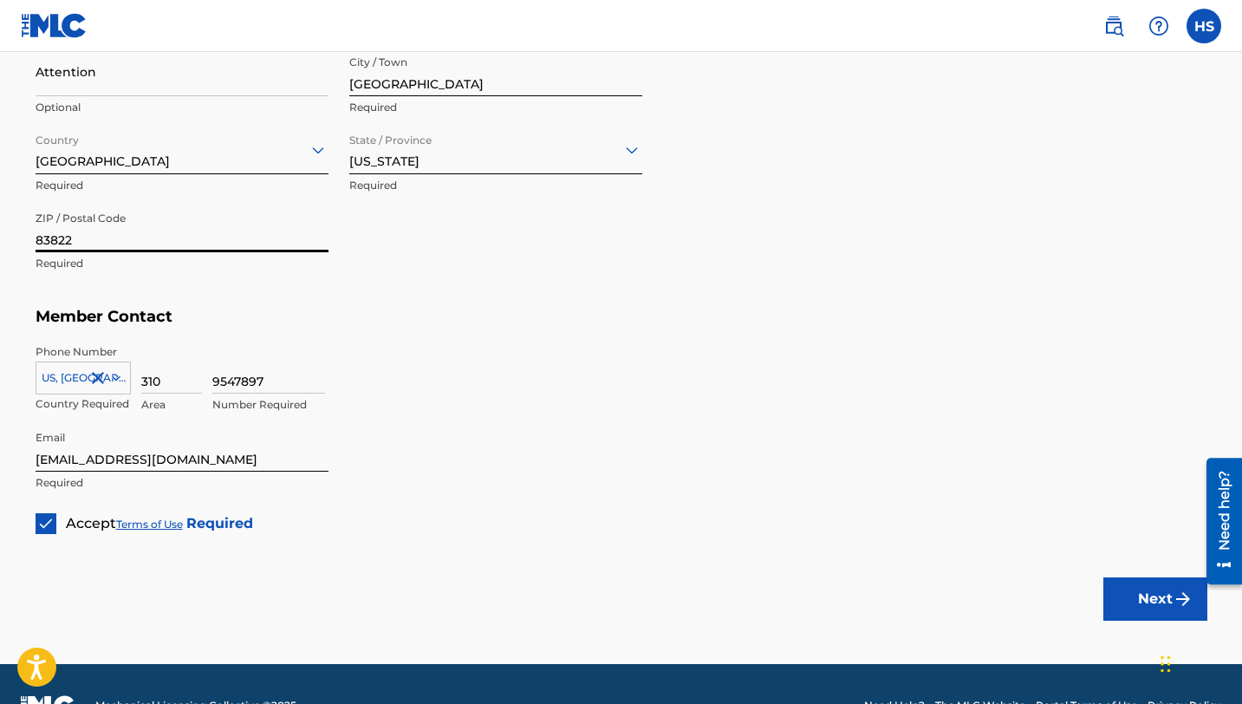
scroll to position [948, 0]
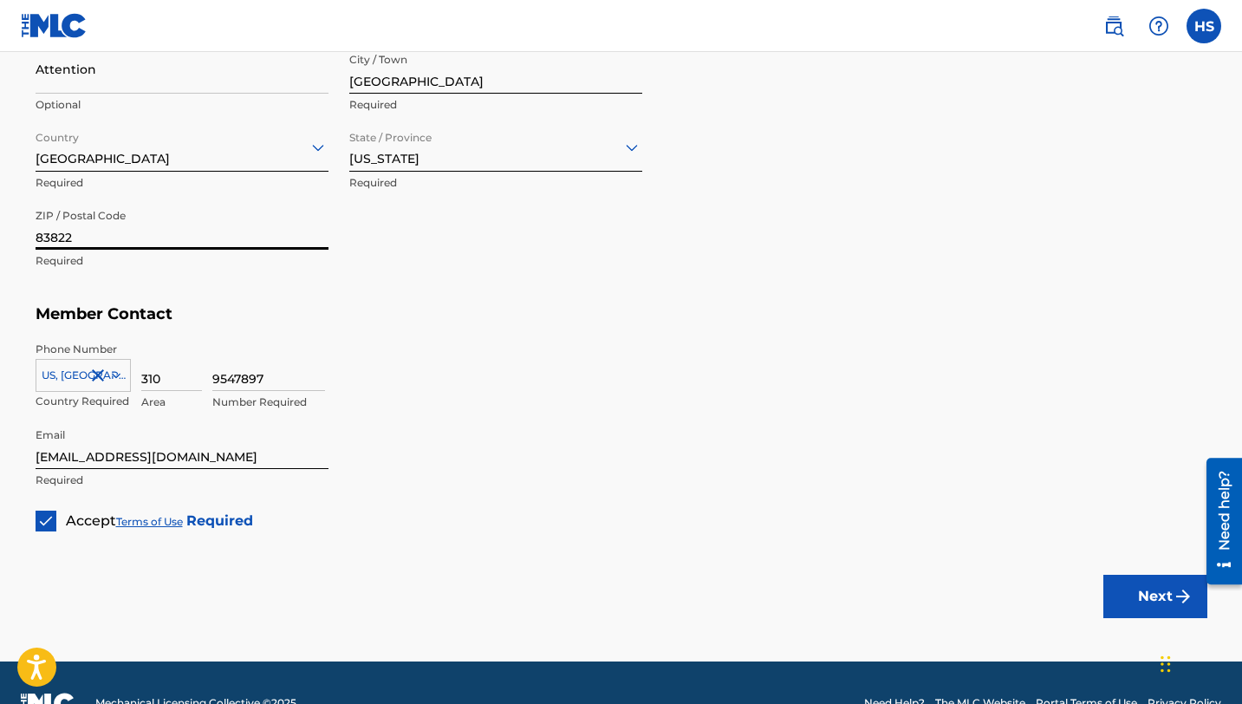
type input "83822"
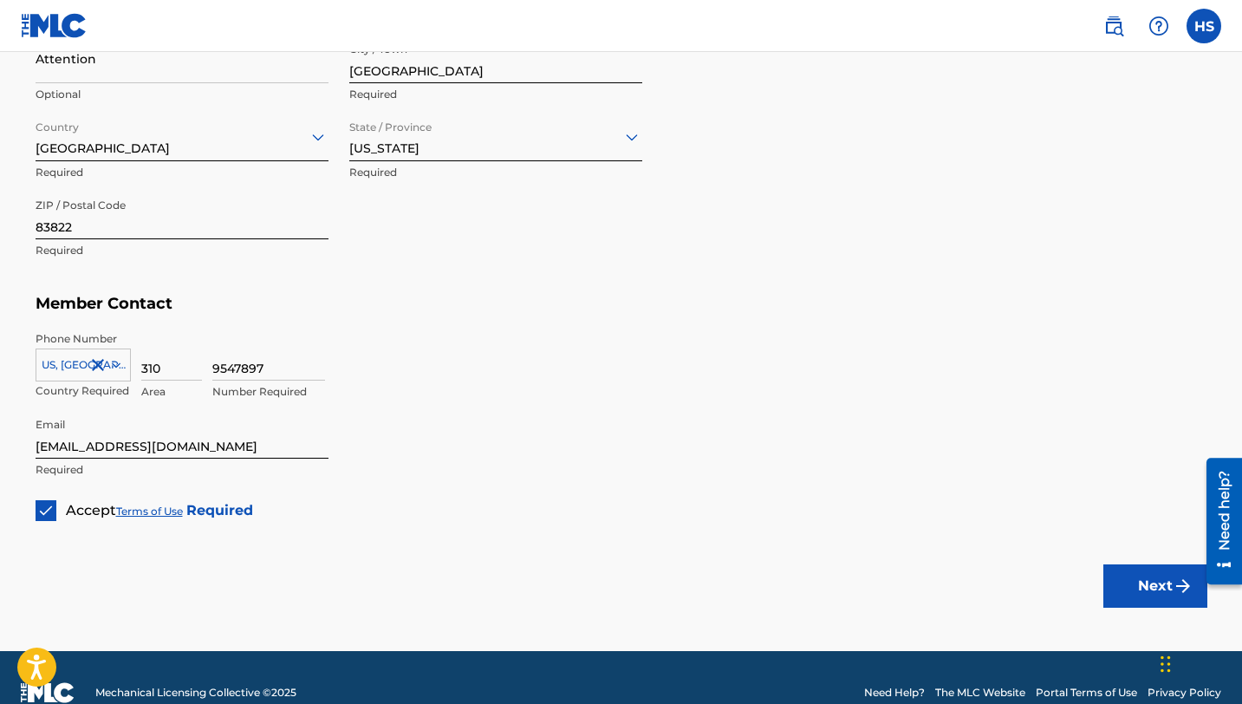
click at [1164, 594] on button "Next" at bounding box center [1156, 585] width 104 height 43
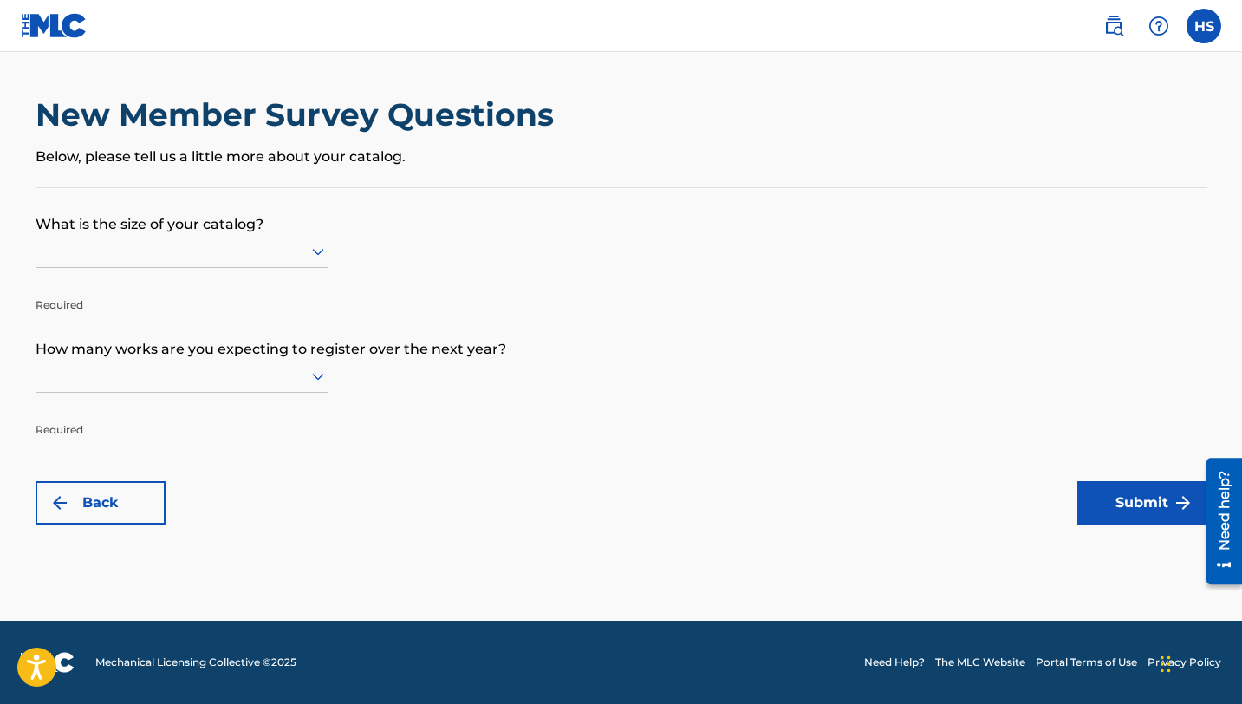
click at [319, 253] on icon at bounding box center [318, 252] width 12 height 7
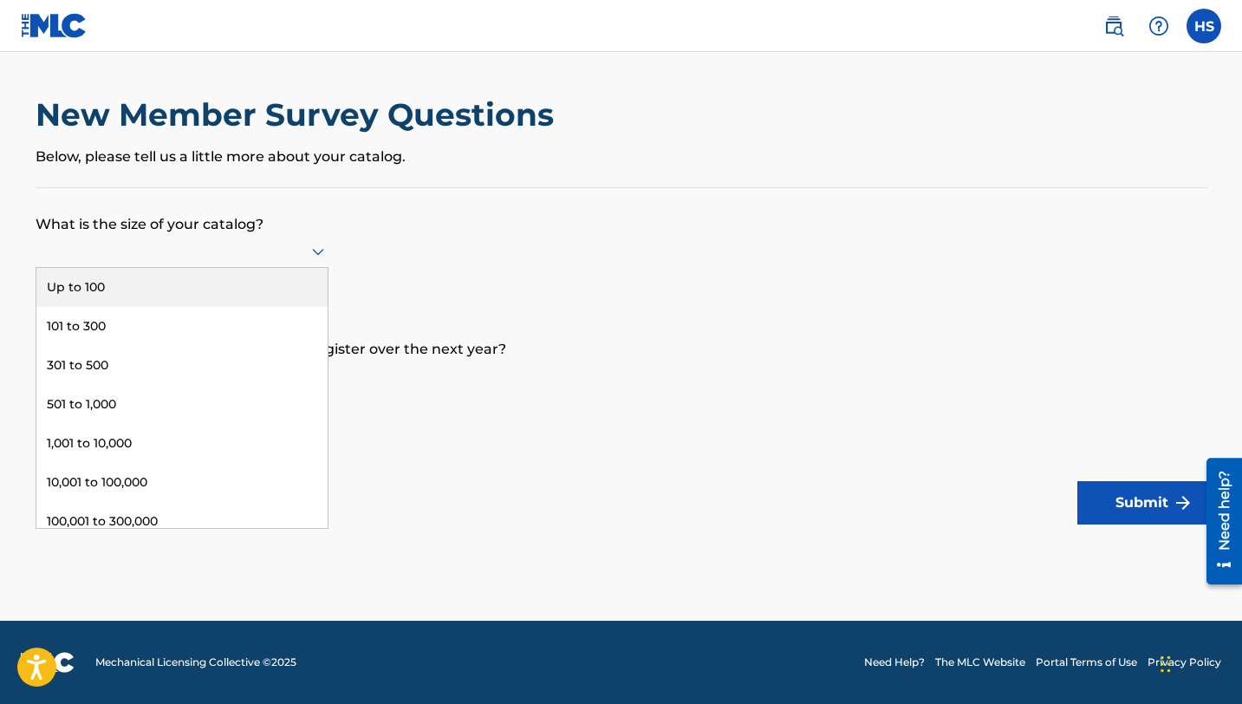
click at [87, 282] on div "Up to 100" at bounding box center [181, 287] width 291 height 39
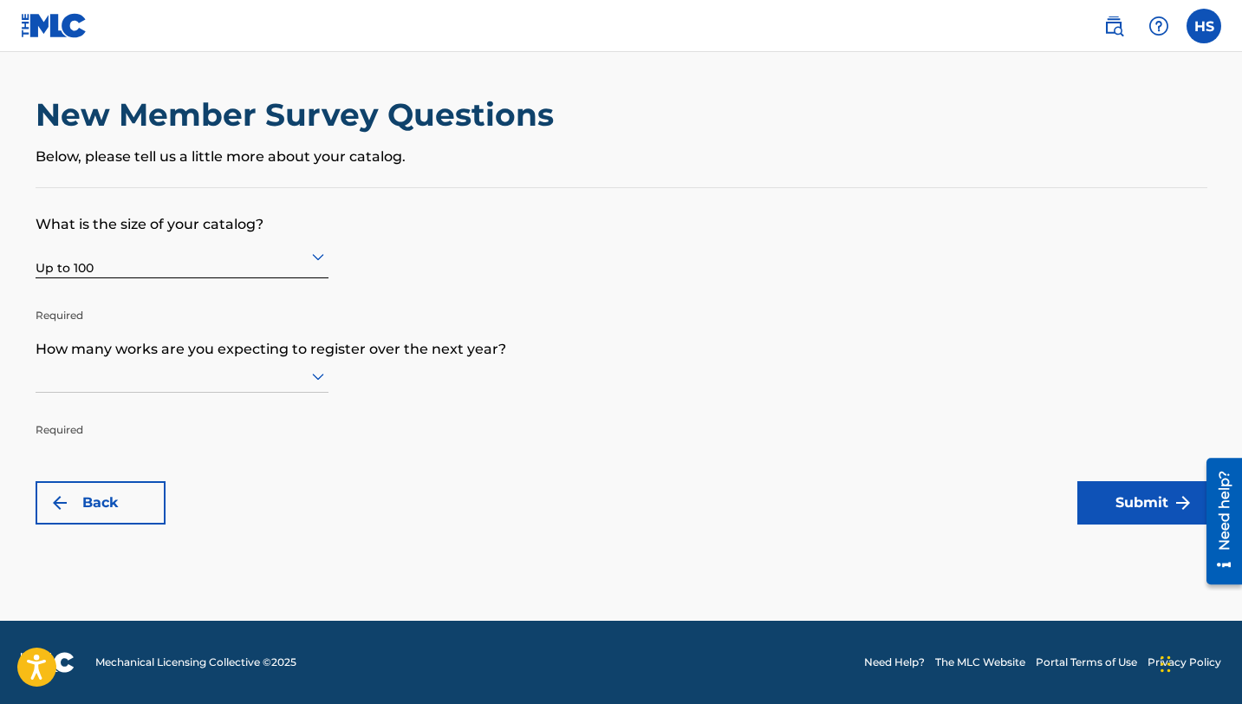
click at [316, 381] on icon at bounding box center [318, 376] width 21 height 21
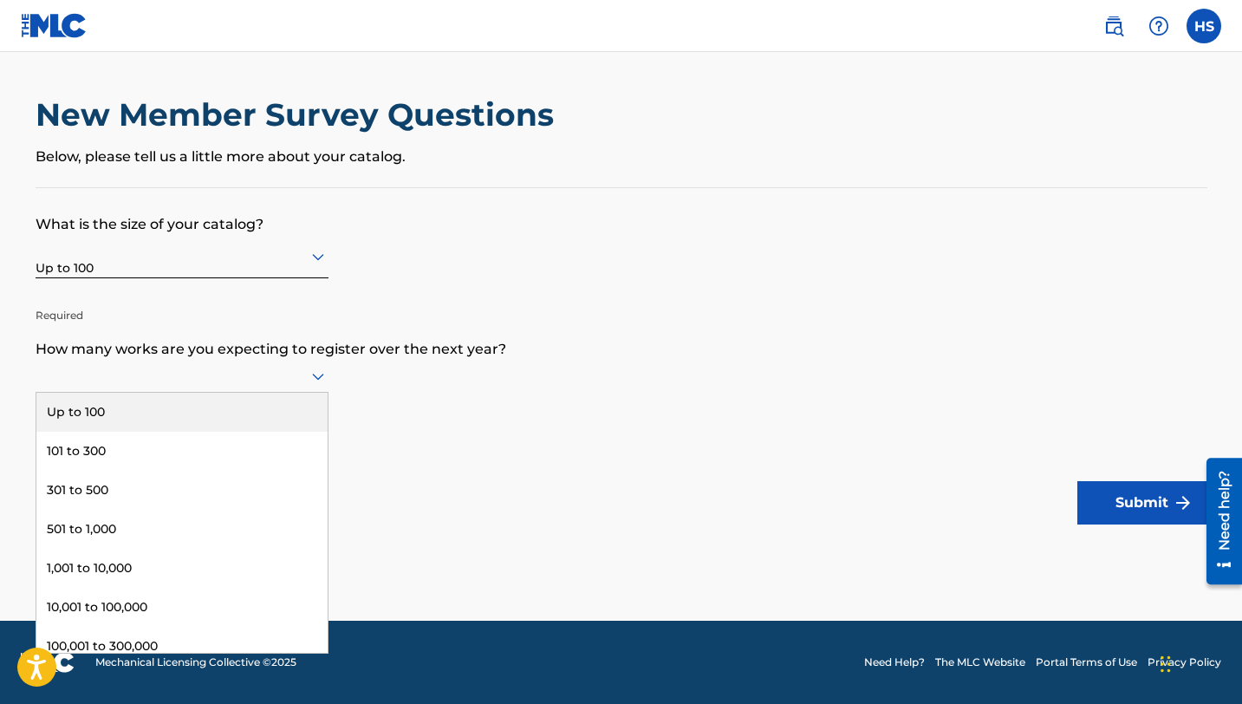
click at [101, 408] on div "Up to 100" at bounding box center [181, 412] width 291 height 39
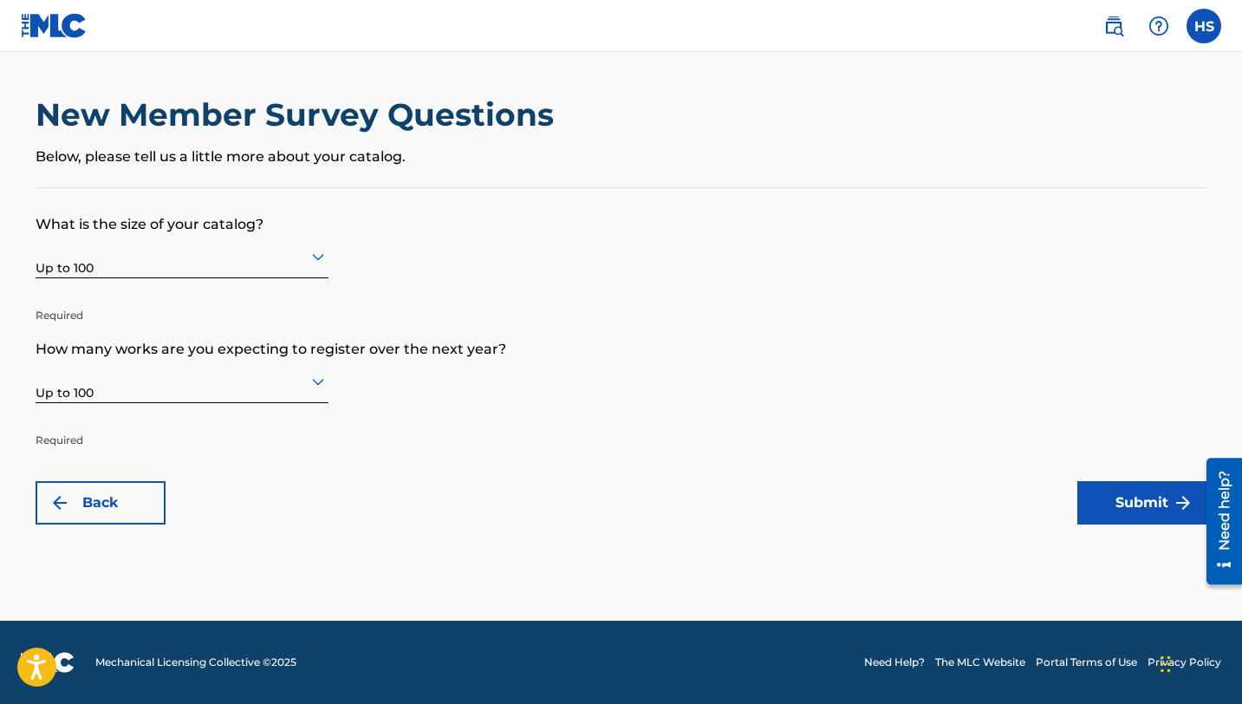
click at [1112, 500] on button "Submit" at bounding box center [1143, 502] width 130 height 43
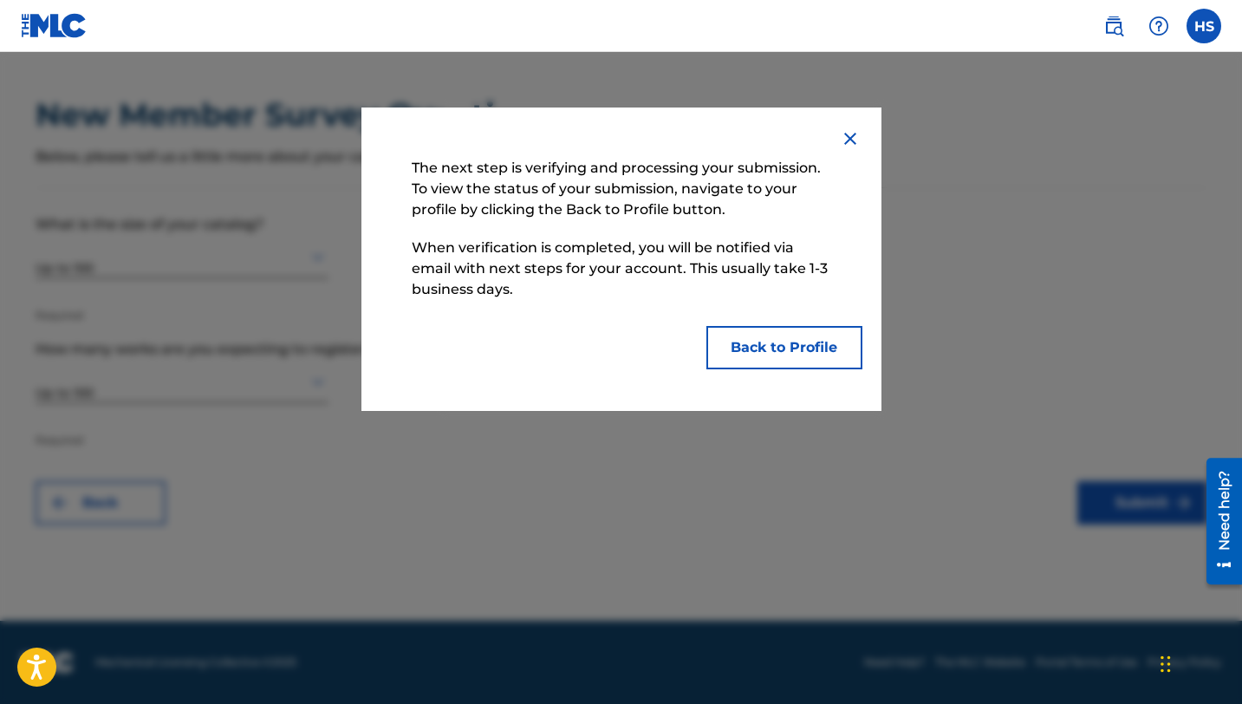
click at [787, 355] on button "Back to Profile" at bounding box center [785, 347] width 156 height 43
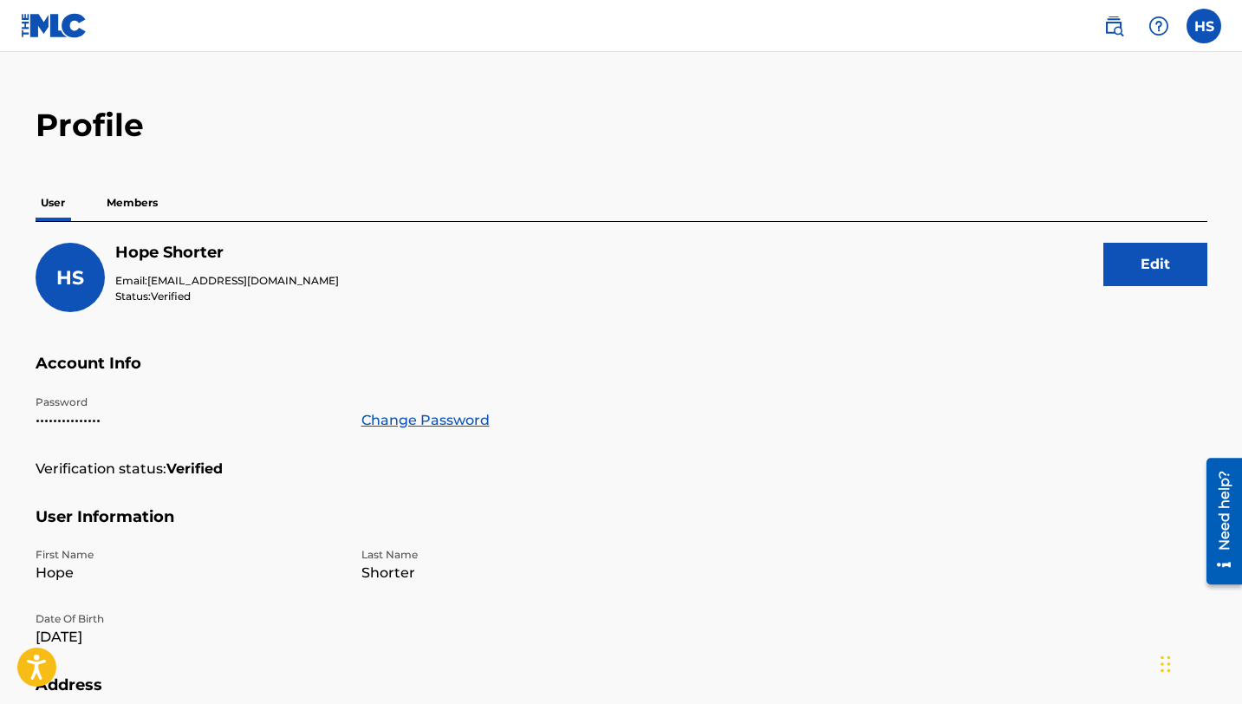
scroll to position [29, 0]
click at [1151, 278] on button "Edit" at bounding box center [1156, 265] width 104 height 43
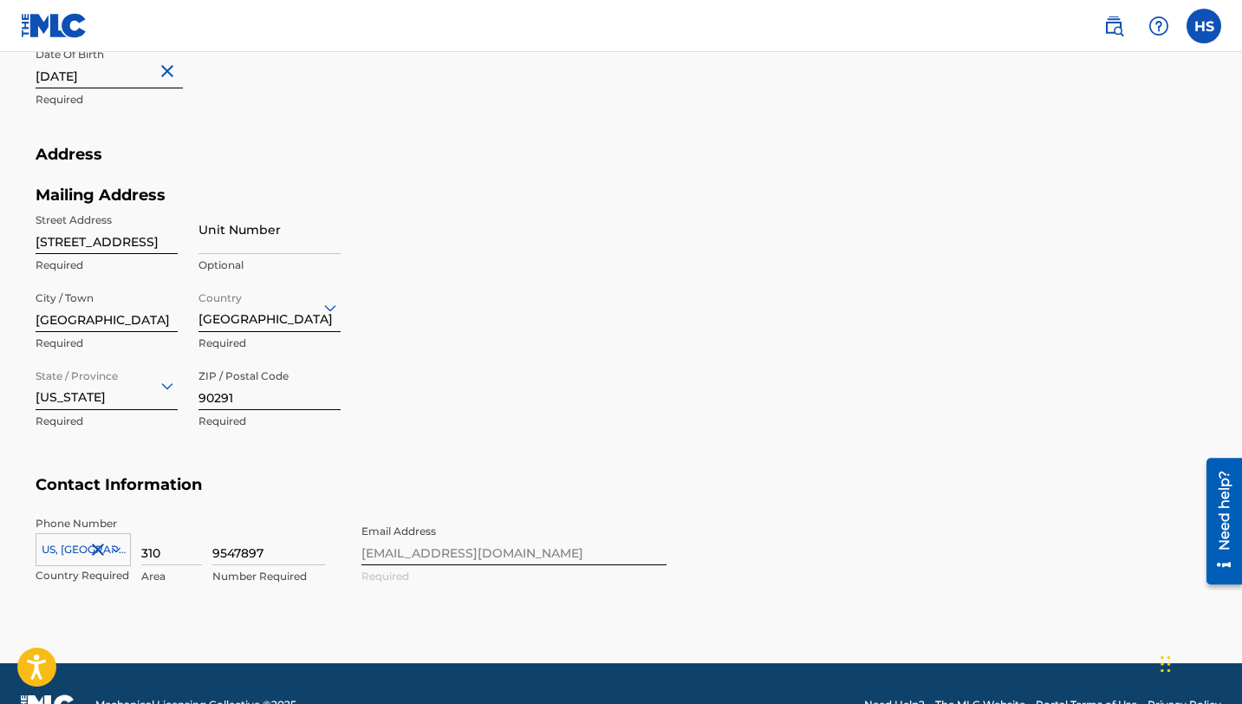
scroll to position [648, 0]
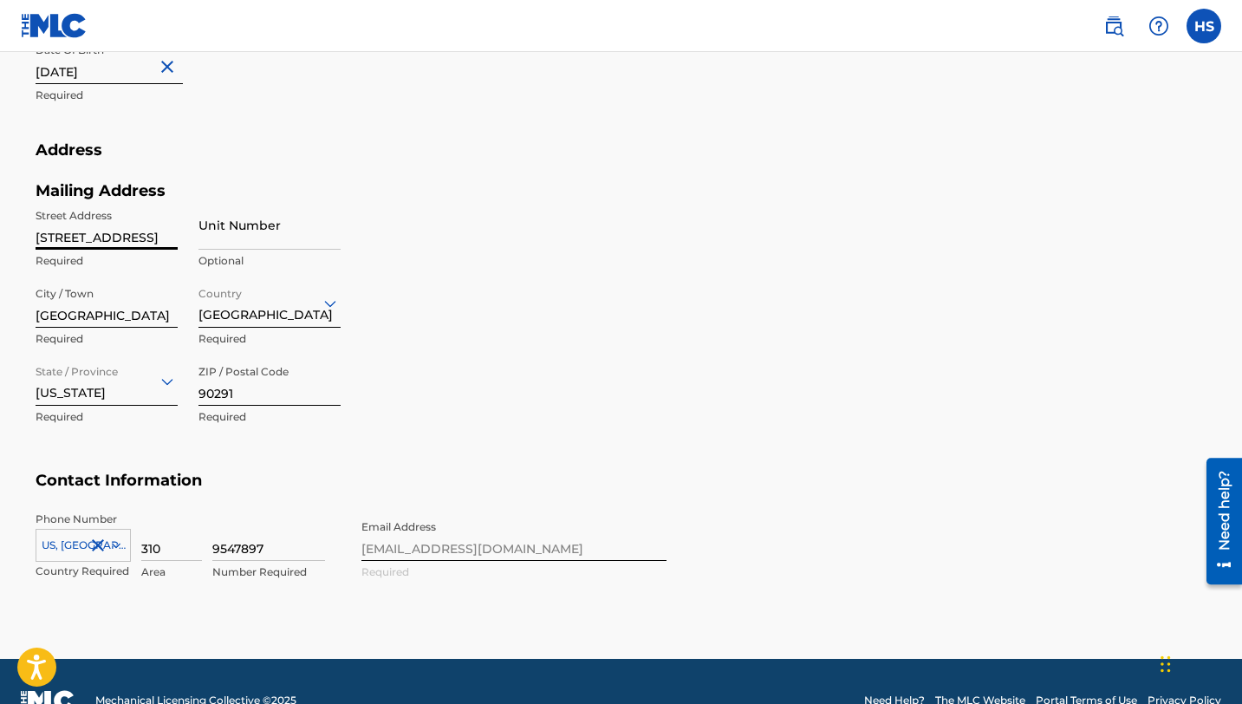
drag, startPoint x: 173, startPoint y: 241, endPoint x: 26, endPoint y: 235, distance: 146.7
click at [26, 235] on div "Profile User Members HS Hope Shorter Email: [EMAIL_ADDRESS][DOMAIN_NAME] Status…" at bounding box center [622, 53] width 1214 height 1130
type input "6"
type input "[STREET_ADDRESS]"
drag, startPoint x: 95, startPoint y: 320, endPoint x: 0, endPoint y: 310, distance: 95.1
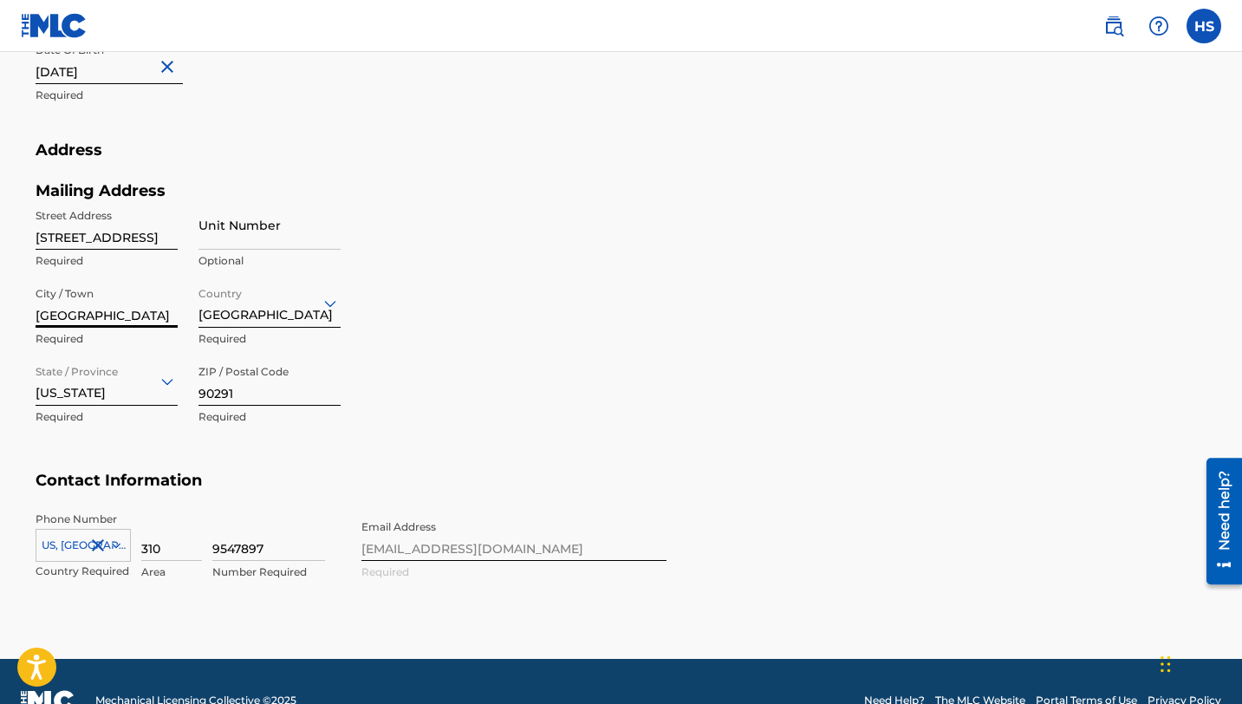
click at [0, 310] on main "Profile User Members HS Hope Shorter Email: [EMAIL_ADDRESS][DOMAIN_NAME] Status…" at bounding box center [621, 31] width 1242 height 1255
type input "[GEOGRAPHIC_DATA]"
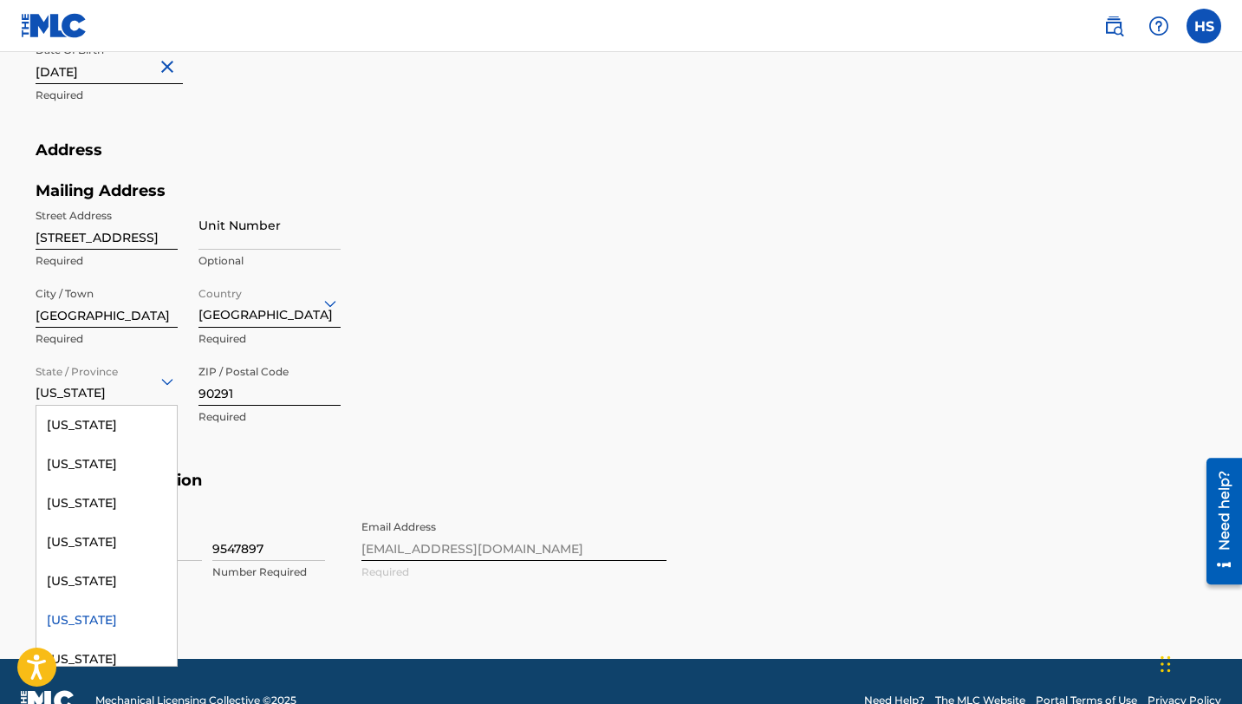
click at [117, 393] on div "[US_STATE]" at bounding box center [107, 381] width 142 height 42
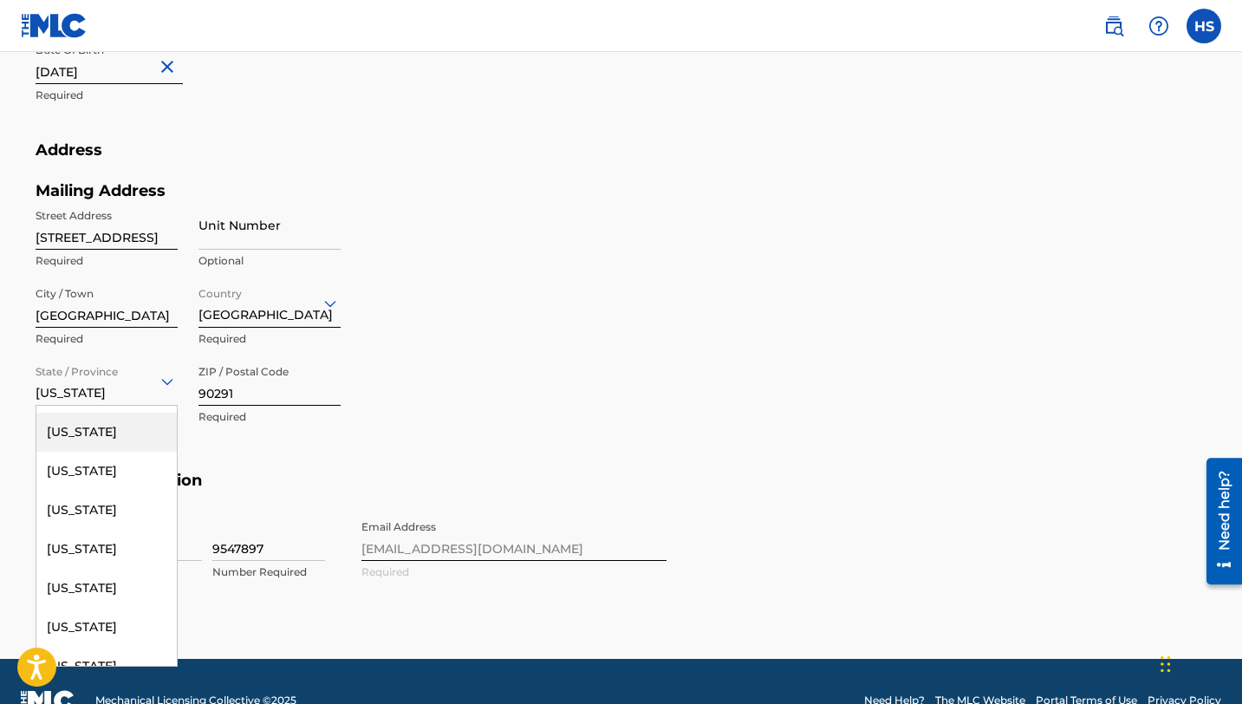
scroll to position [479, 0]
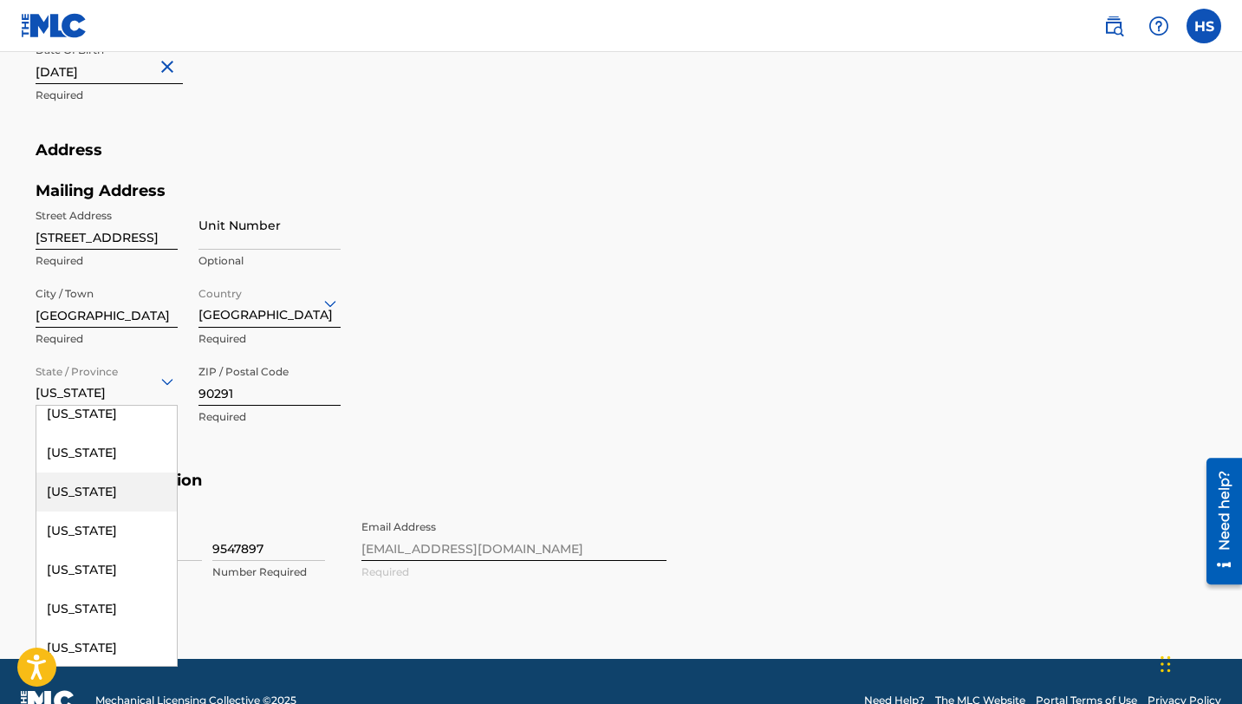
click at [84, 512] on div "[US_STATE]" at bounding box center [106, 492] width 140 height 39
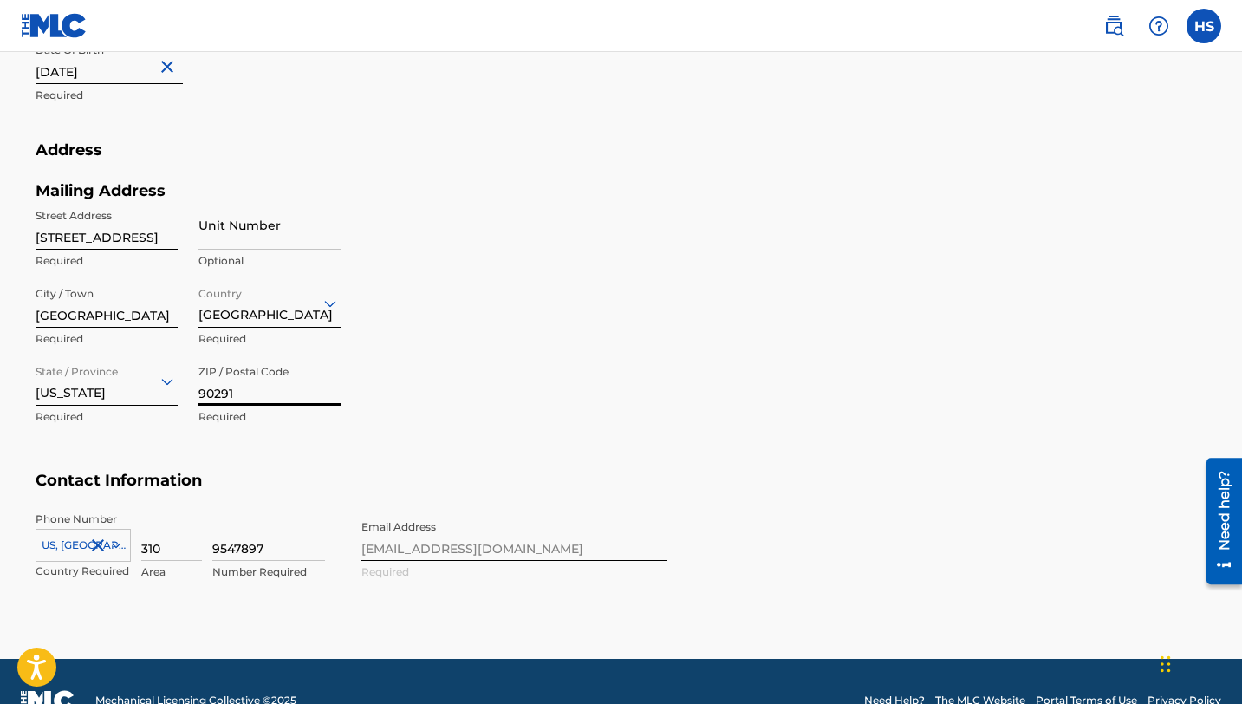
drag, startPoint x: 250, startPoint y: 390, endPoint x: 173, endPoint y: 387, distance: 76.4
click at [173, 387] on div "Street Address 394 Mansours Pl Required Unit Number Optional City / Town [GEOGR…" at bounding box center [188, 317] width 305 height 234
type input "83822"
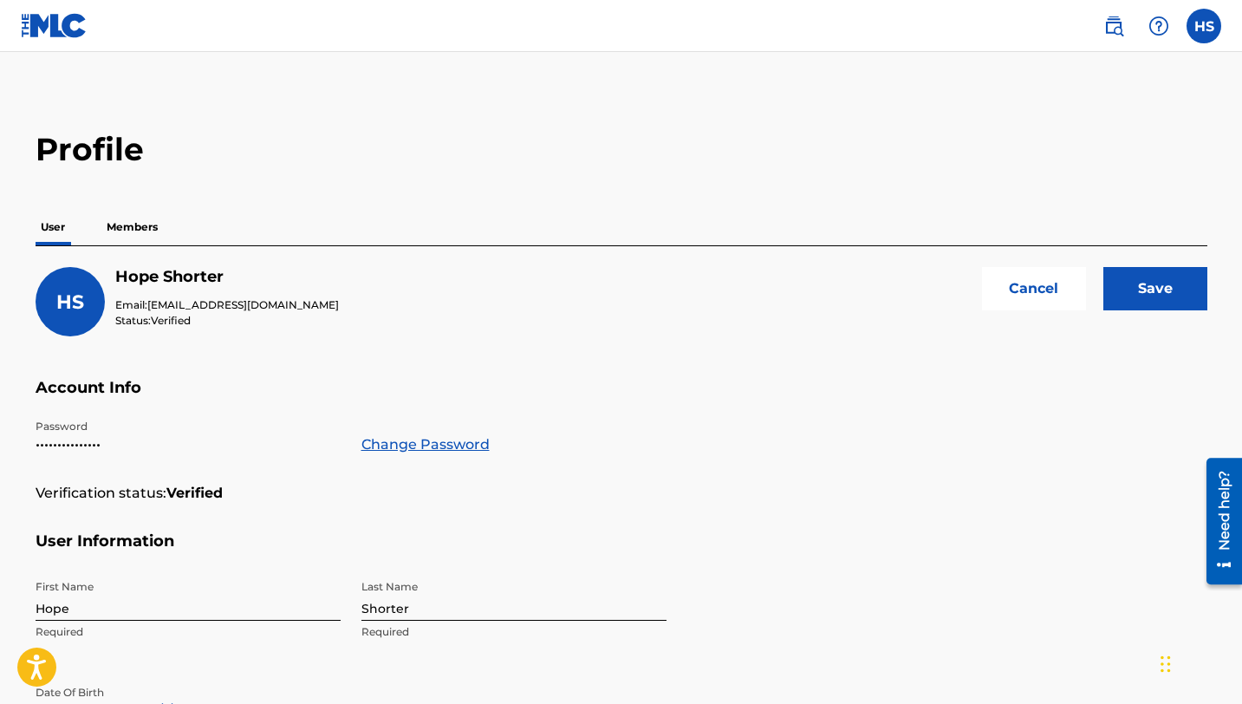
scroll to position [0, 0]
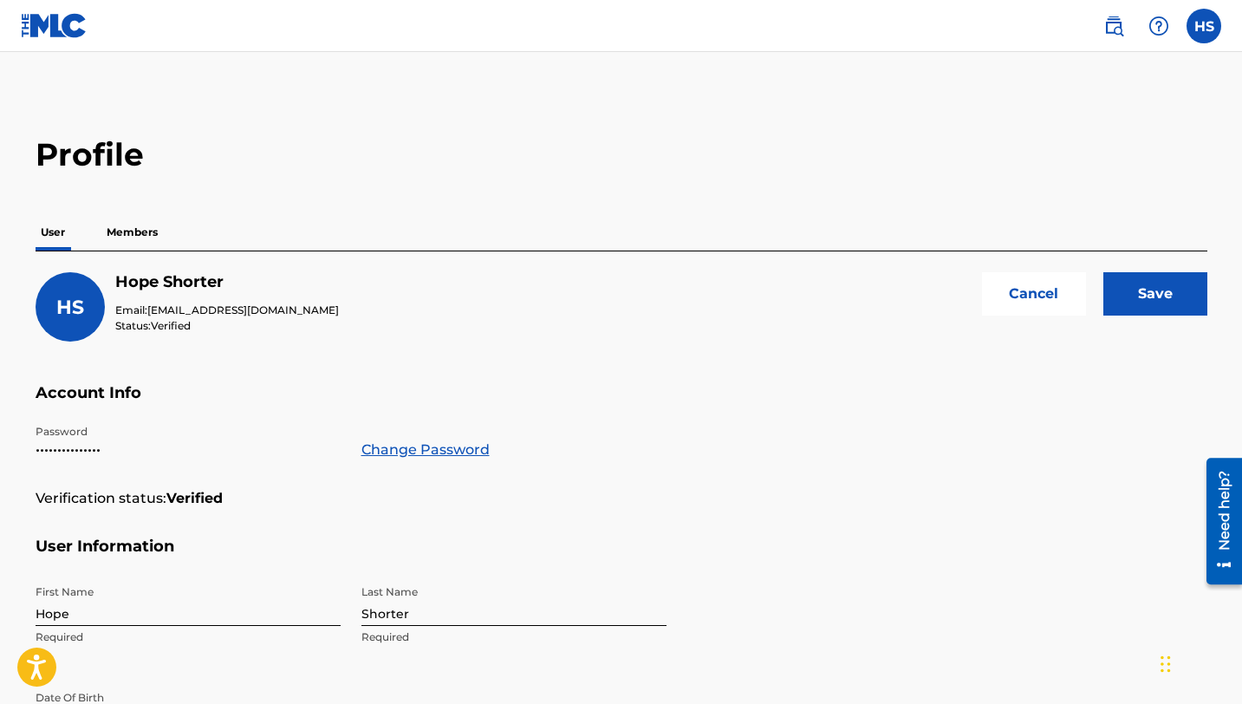
click at [1142, 309] on input "Save" at bounding box center [1156, 293] width 104 height 43
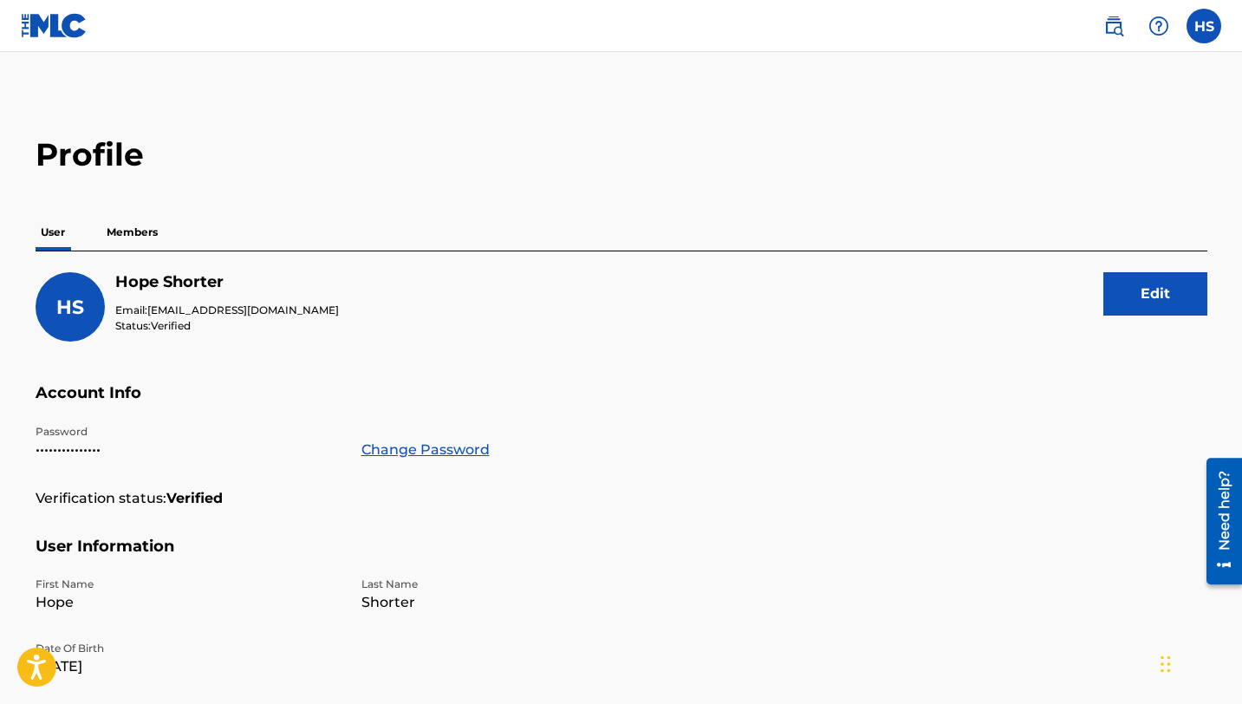
click at [134, 242] on p "Members" at bounding box center [132, 232] width 62 height 36
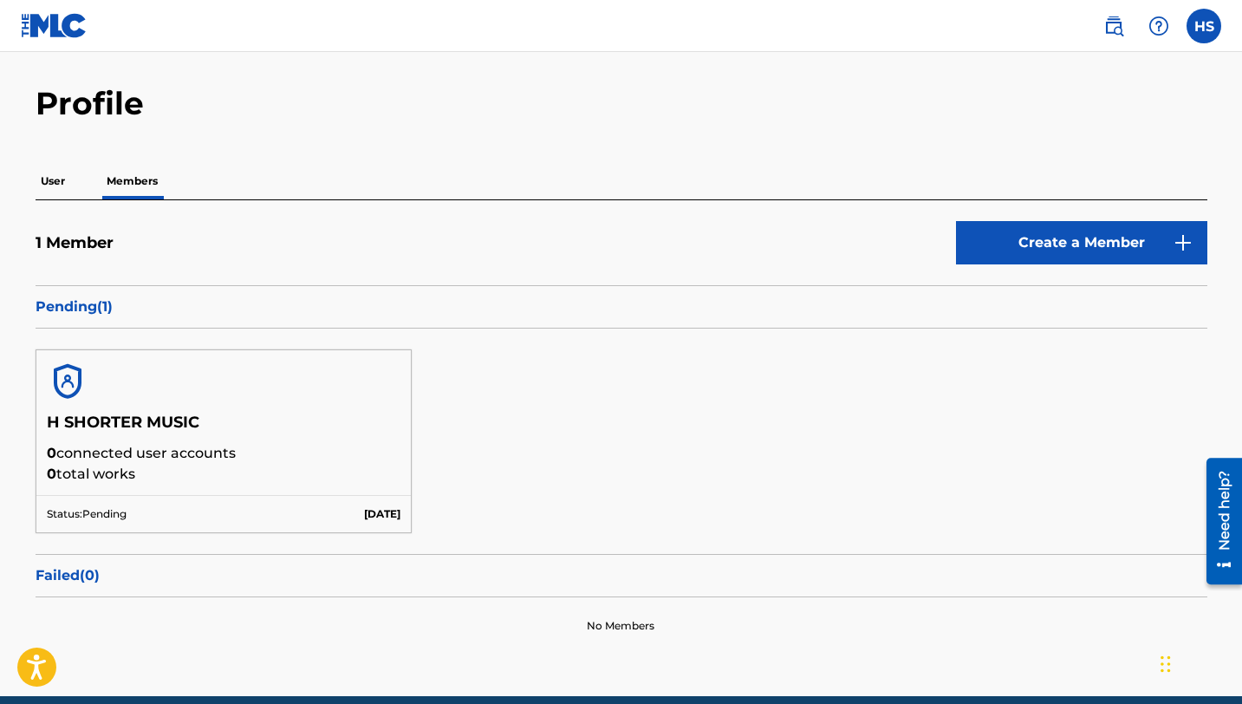
scroll to position [58, 0]
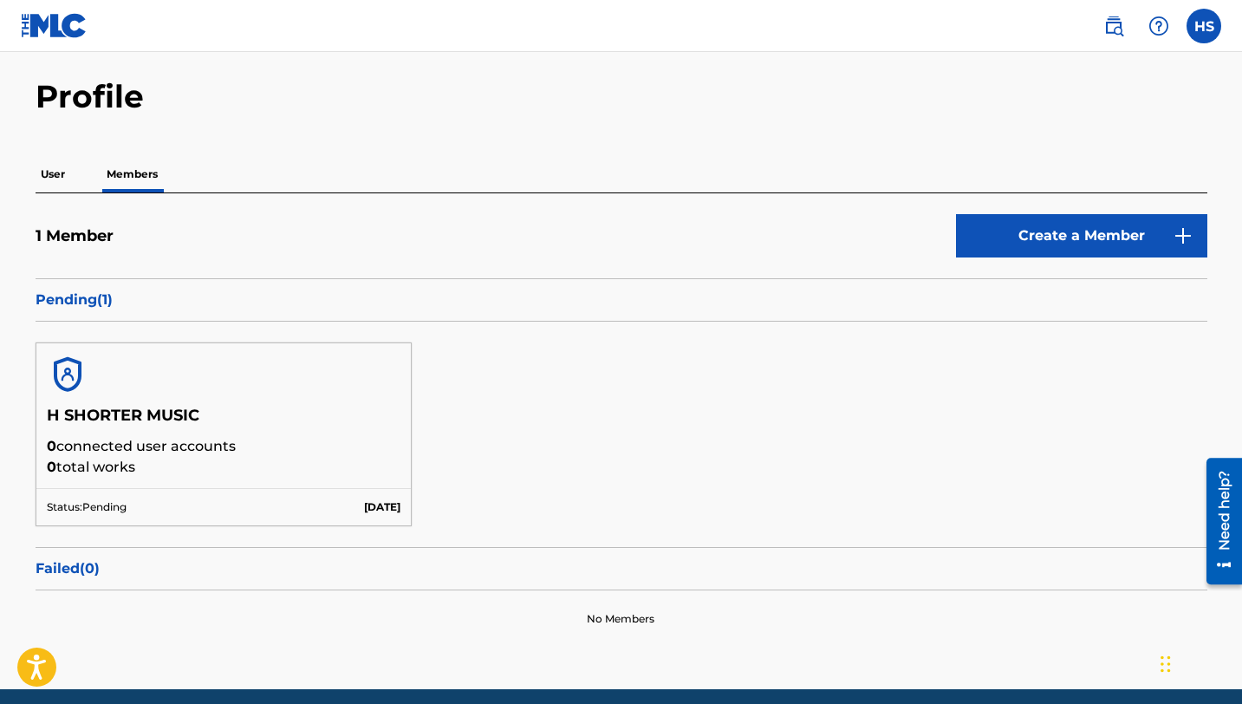
click at [1203, 28] on label at bounding box center [1204, 26] width 35 height 35
click at [1204, 26] on input "HS Hope Shorter [EMAIL_ADDRESS][DOMAIN_NAME] Notification Preferences Profile L…" at bounding box center [1204, 26] width 0 height 0
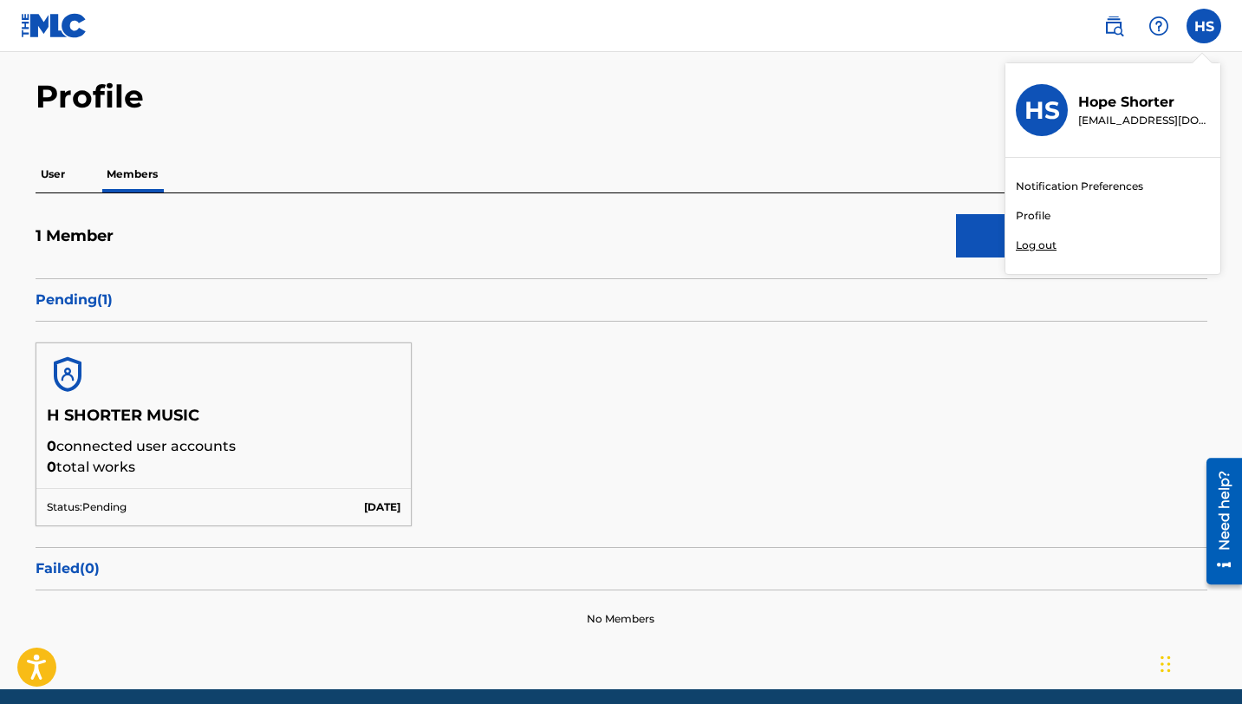
click at [1035, 245] on p "Log out" at bounding box center [1036, 246] width 41 height 16
click at [1204, 26] on input "HS Hope Shorter [EMAIL_ADDRESS][DOMAIN_NAME] Notification Preferences Profile L…" at bounding box center [1204, 26] width 0 height 0
